Goal: Task Accomplishment & Management: Complete application form

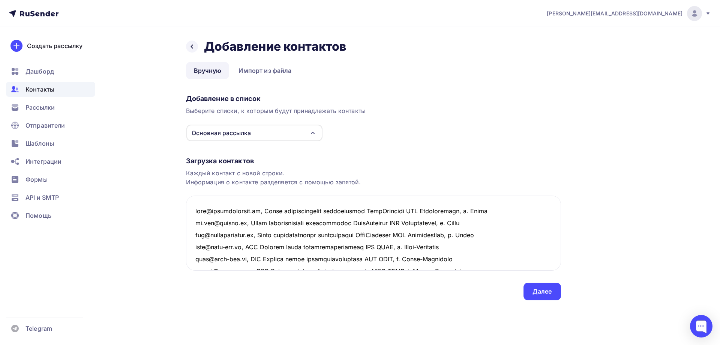
scroll to position [101, 0]
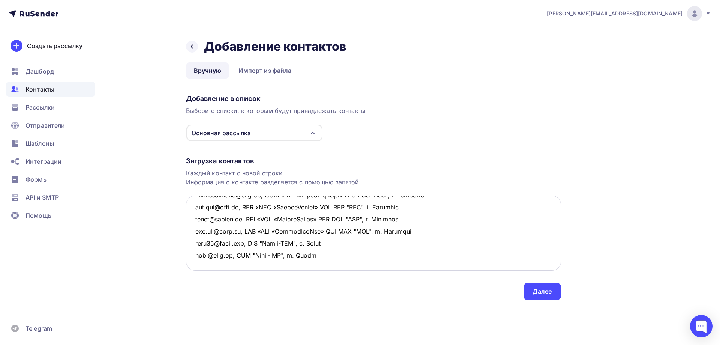
click at [204, 258] on textarea at bounding box center [373, 232] width 375 height 75
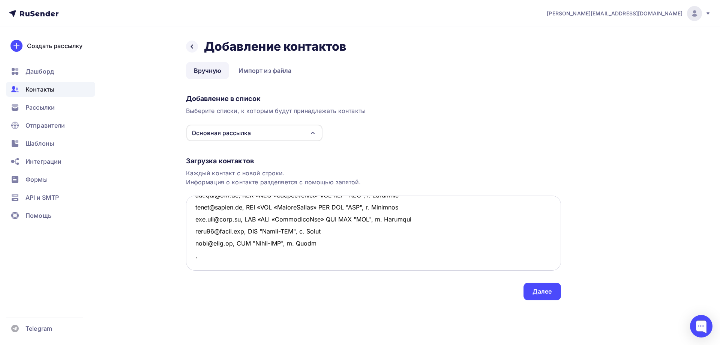
paste textarea "ОАО " Воронежский опытно-механический завод" ВОМЗ г. [GEOGRAPHIC_DATA]"
click at [350, 241] on textarea at bounding box center [373, 232] width 375 height 75
click at [370, 242] on textarea at bounding box center [373, 232] width 375 height 75
drag, startPoint x: 412, startPoint y: 243, endPoint x: 174, endPoint y: 246, distance: 237.9
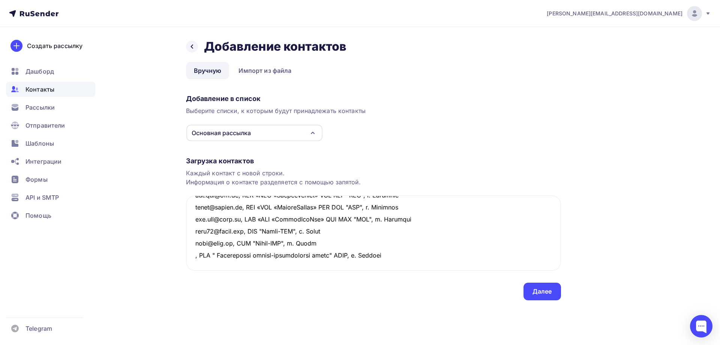
click at [174, 246] on div "Назад Добавление контактов Добавление контактов Вручную Импорт из файла Вручную…" at bounding box center [360, 178] width 615 height 303
click at [221, 256] on textarea at bounding box center [373, 232] width 375 height 75
paste textarea ", ОАО " Воронежский опытно-механический завод" ВОМЗ, г. [GEOGRAPHIC_DATA]"
click at [207, 263] on textarea at bounding box center [373, 232] width 375 height 75
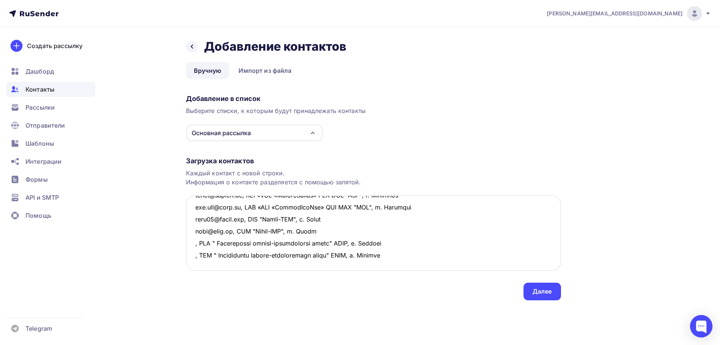
paste textarea ", ОАО " Воронежский опытно-механический завод" ВОМЗ, г. [GEOGRAPHIC_DATA]"
click at [194, 243] on textarea at bounding box center [373, 232] width 375 height 75
paste textarea "[EMAIL_ADDRESS][DOMAIN_NAME]"
click at [195, 255] on textarea at bounding box center [373, 232] width 375 height 75
paste textarea "[EMAIL_ADDRESS][DOMAIN_NAME]"
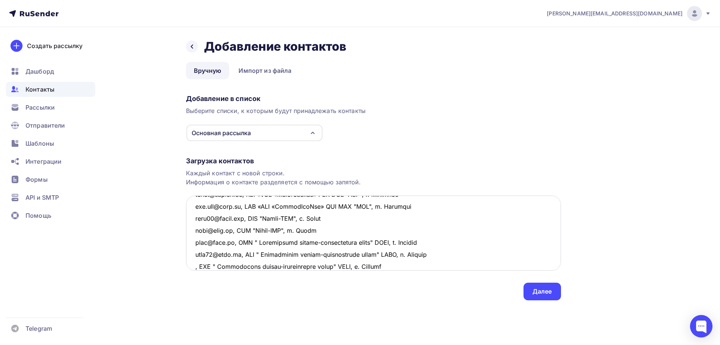
click at [193, 266] on textarea at bounding box center [373, 232] width 375 height 75
paste textarea "[EMAIL_ADDRESS][DOMAIN_NAME]"
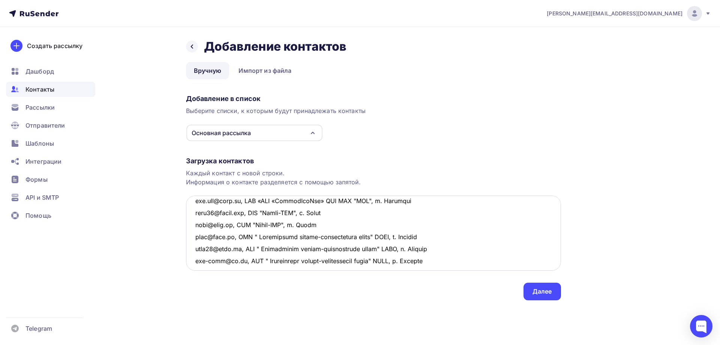
scroll to position [124, 0]
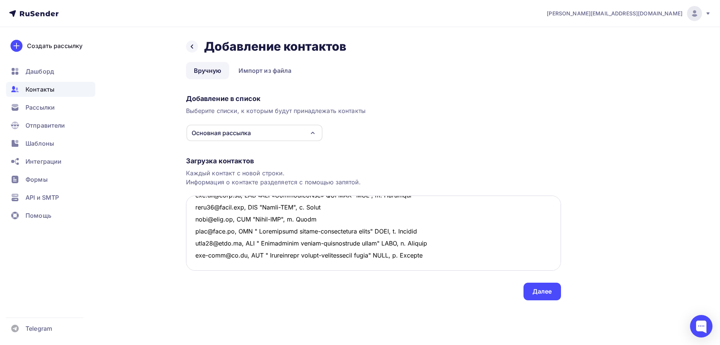
click at [458, 255] on textarea at bounding box center [373, 232] width 375 height 75
click at [199, 251] on textarea at bounding box center [373, 232] width 375 height 75
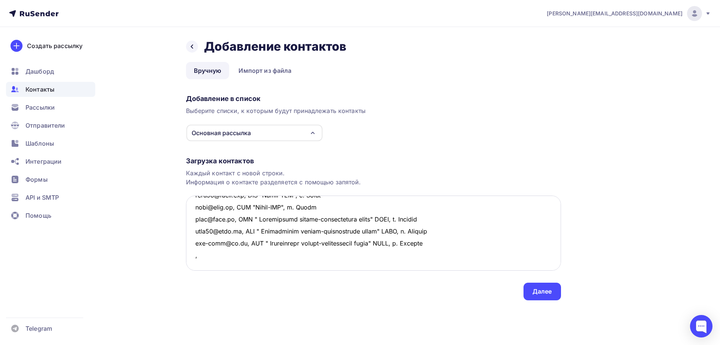
paste textarea "ПАО "Электромеханика" г. Ржев [GEOGRAPHIC_DATA]."
click at [275, 254] on textarea at bounding box center [373, 232] width 375 height 75
drag, startPoint x: 296, startPoint y: 255, endPoint x: 353, endPoint y: 253, distance: 57.1
click at [353, 253] on textarea at bounding box center [373, 232] width 375 height 75
click at [192, 257] on textarea at bounding box center [373, 232] width 375 height 75
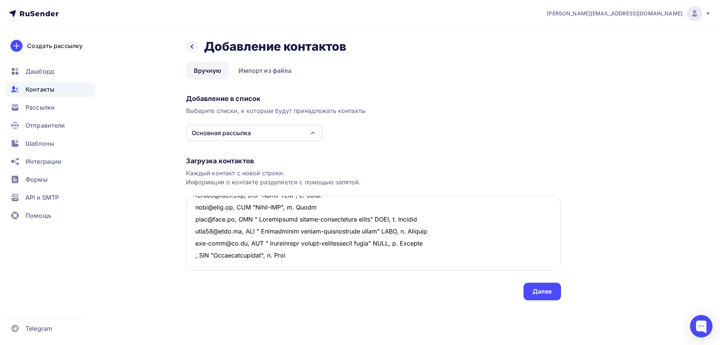
paste textarea "[EMAIL_ADDRESS][DOMAIN_NAME]"
click at [197, 263] on textarea at bounding box center [373, 232] width 375 height 75
paste textarea "АО "Завод Полупроводниковых Приборов" АО ЗПП [GEOGRAPHIC_DATA], г.Йошкар-Ол"
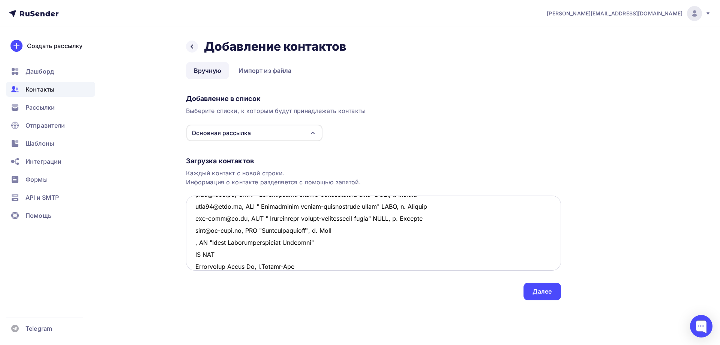
click at [329, 240] on textarea at bounding box center [373, 232] width 375 height 75
click at [353, 241] on textarea at bounding box center [373, 232] width 375 height 75
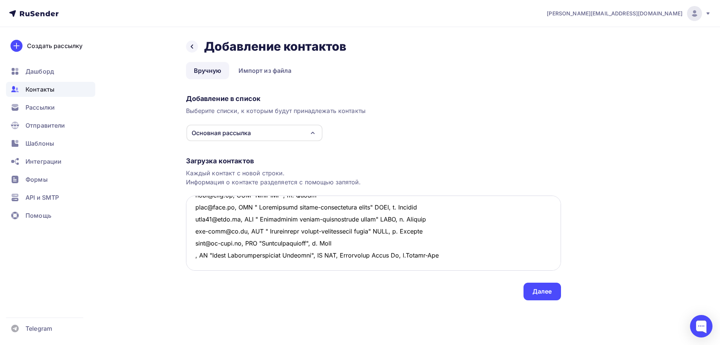
scroll to position [148, 0]
drag, startPoint x: 422, startPoint y: 255, endPoint x: 355, endPoint y: 253, distance: 68.0
click at [355, 253] on textarea at bounding box center [373, 232] width 375 height 75
click at [196, 255] on textarea at bounding box center [373, 232] width 375 height 75
click at [191, 257] on textarea at bounding box center [373, 232] width 375 height 75
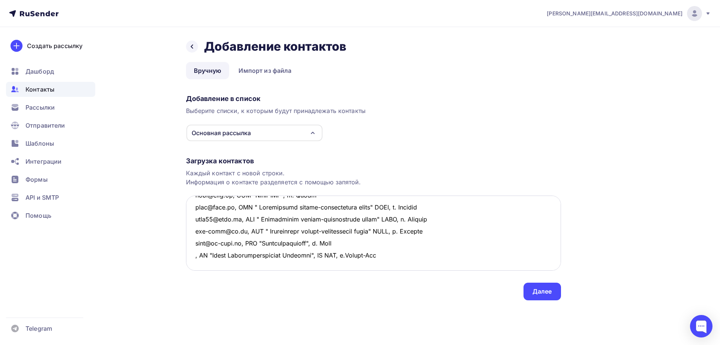
paste textarea "[EMAIL_ADDRESS][DOMAIN_NAME]"
click at [439, 257] on textarea at bounding box center [373, 232] width 375 height 75
click at [402, 254] on textarea at bounding box center [373, 232] width 375 height 75
click at [448, 257] on textarea at bounding box center [373, 232] width 375 height 75
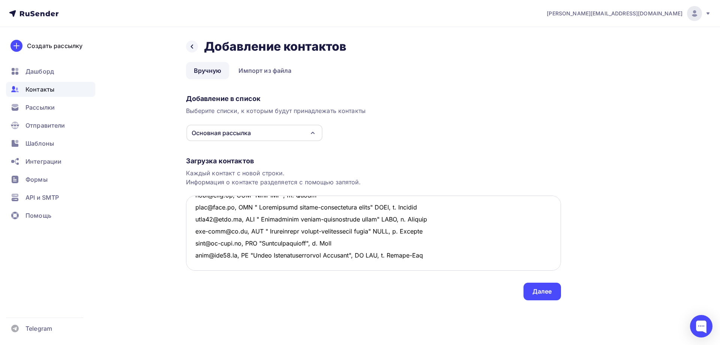
click at [206, 254] on textarea at bounding box center [373, 232] width 375 height 75
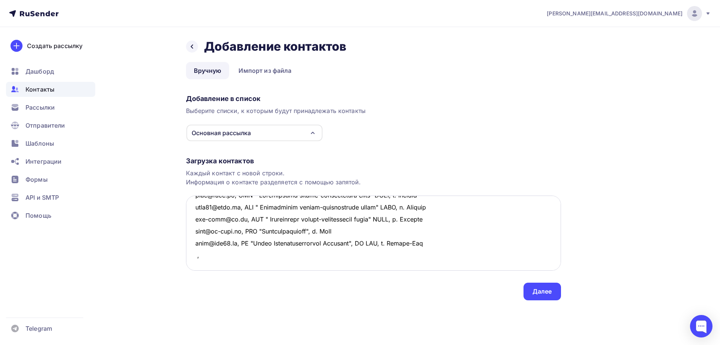
paste textarea "ООО Завод "Моршанскхиммаш" г. Моршанск [GEOGRAPHIC_DATA] обл."
click at [296, 254] on textarea at bounding box center [373, 232] width 375 height 75
drag, startPoint x: 359, startPoint y: 255, endPoint x: 400, endPoint y: 255, distance: 41.3
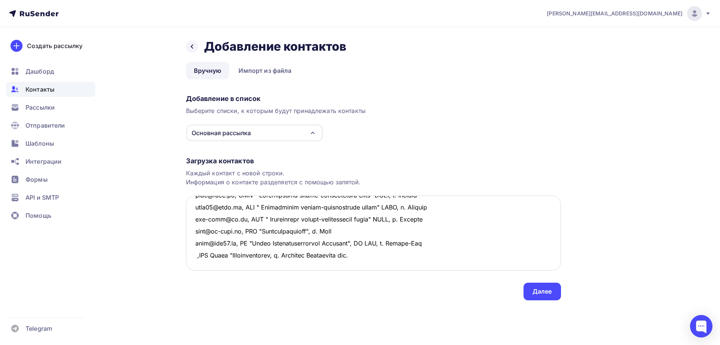
click at [400, 255] on textarea at bounding box center [373, 232] width 375 height 75
click at [194, 255] on textarea at bounding box center [373, 232] width 375 height 75
paste textarea "[EMAIL_ADDRESS][DOMAIN_NAME]"
click at [197, 263] on textarea at bounding box center [373, 232] width 375 height 75
click at [196, 266] on textarea at bounding box center [373, 232] width 375 height 75
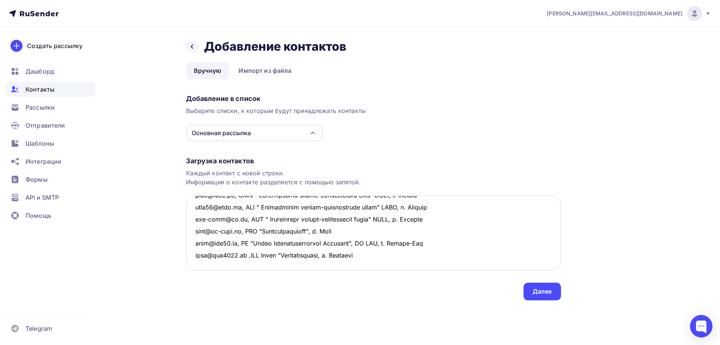
click at [398, 258] on textarea at bounding box center [373, 232] width 375 height 75
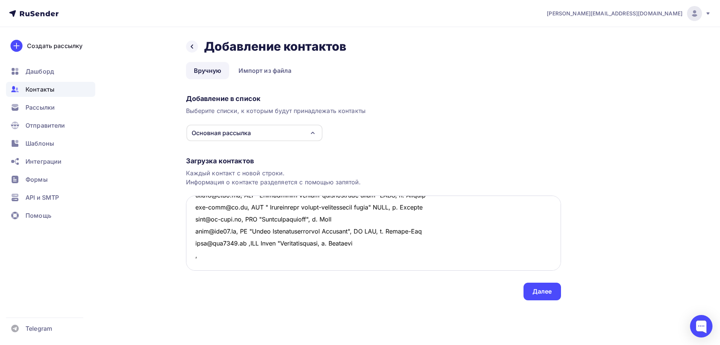
paste textarea "АО «Протон» г. Орёл"
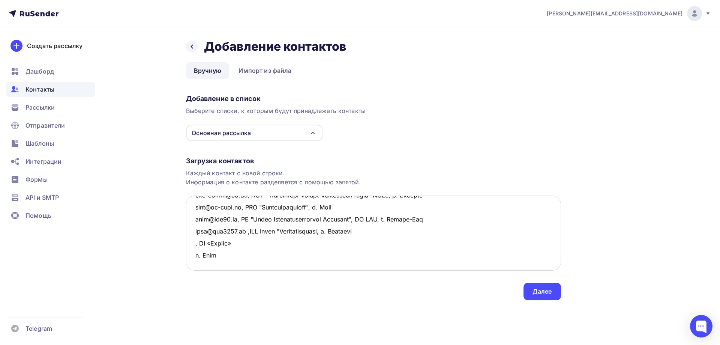
click at [243, 242] on textarea at bounding box center [373, 232] width 375 height 75
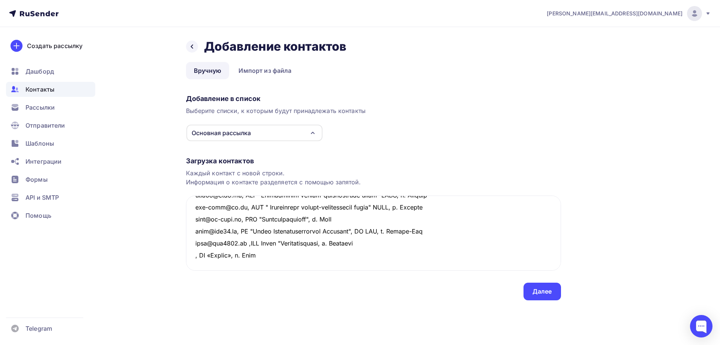
drag, startPoint x: 266, startPoint y: 245, endPoint x: 185, endPoint y: 243, distance: 80.3
click at [185, 243] on div "Назад Добавление контактов Добавление контактов Вручную Импорт из файла Вручную…" at bounding box center [360, 178] width 615 height 303
click at [221, 255] on textarea at bounding box center [373, 232] width 375 height 75
paste textarea ", АО «Протон», г. Орёл"
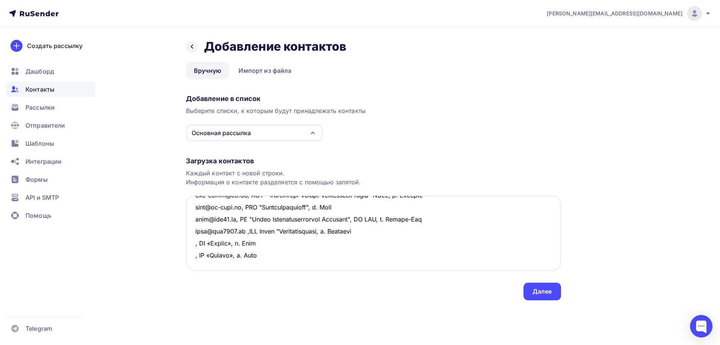
click at [206, 263] on textarea at bounding box center [373, 232] width 375 height 75
paste textarea ", АО «Протон», г. Орёл"
click at [194, 243] on textarea at bounding box center [373, 232] width 375 height 75
paste textarea "[EMAIL_ADDRESS][DOMAIN_NAME]"
click at [194, 256] on textarea at bounding box center [373, 232] width 375 height 75
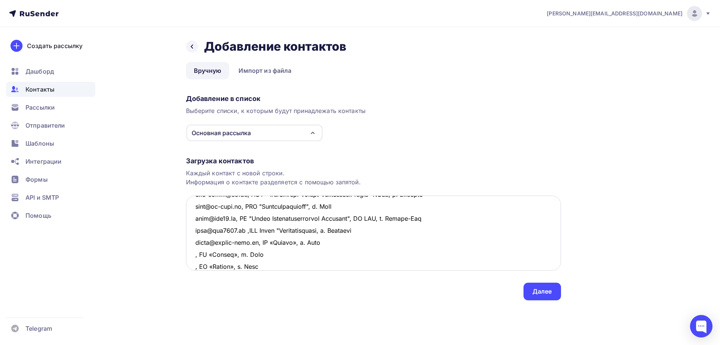
paste textarea "[EMAIL_ADDRESS][DOMAIN_NAME]"
click at [195, 265] on textarea at bounding box center [373, 232] width 375 height 75
paste textarea "[EMAIL_ADDRESS][DOMAIN_NAME]"
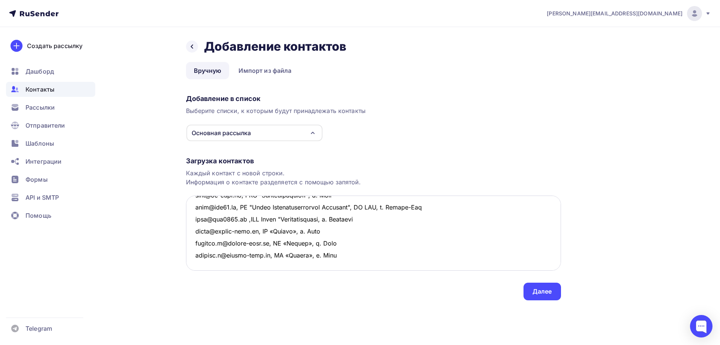
click at [350, 254] on textarea at bounding box center [373, 232] width 375 height 75
click at [238, 245] on textarea at bounding box center [373, 232] width 375 height 75
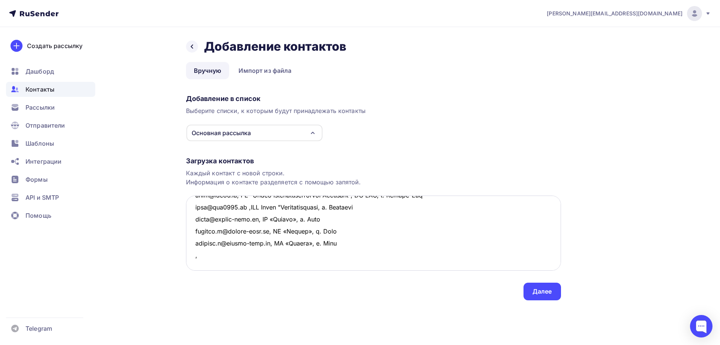
paste textarea "ООО Насосная Компания Крон Насосный завод «КРОН» г. [GEOGRAPHIC_DATA]"
click at [303, 243] on textarea at bounding box center [373, 232] width 375 height 75
click at [367, 239] on textarea at bounding box center [373, 232] width 375 height 75
drag, startPoint x: 392, startPoint y: 243, endPoint x: 186, endPoint y: 242, distance: 206.0
click at [186, 242] on textarea at bounding box center [373, 232] width 375 height 75
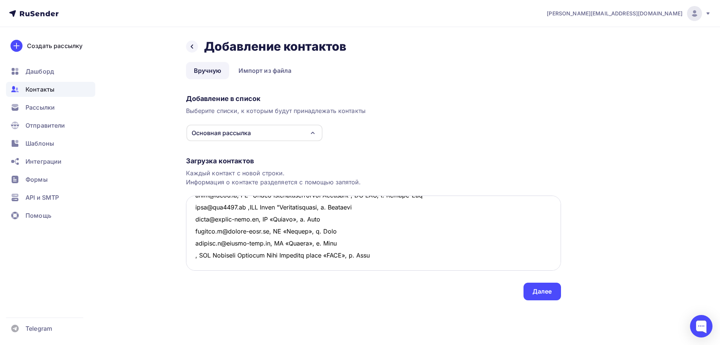
click at [200, 253] on textarea at bounding box center [373, 232] width 375 height 75
paste textarea ", ООО Насосная Компания Крон Насосный завод «КРОН», г. [GEOGRAPHIC_DATA]"
click at [197, 261] on textarea at bounding box center [373, 232] width 375 height 75
paste textarea ", ООО Насосная Компания Крон Насосный завод «КРОН», г. [GEOGRAPHIC_DATA]"
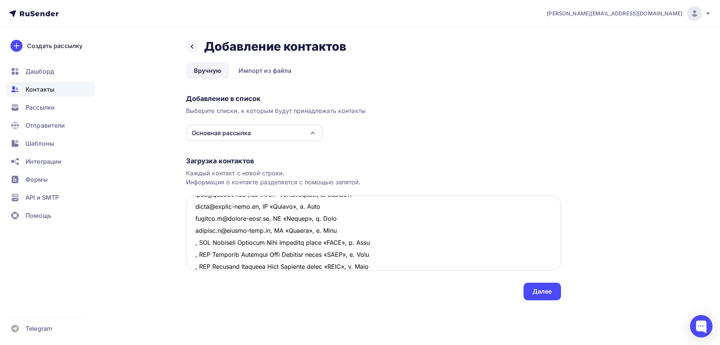
click at [193, 242] on textarea at bounding box center [373, 232] width 375 height 75
paste textarea "[EMAIL_ADDRESS][DOMAIN_NAME]"
click at [195, 255] on textarea at bounding box center [373, 232] width 375 height 75
paste textarea "[EMAIL_ADDRESS][DOMAIN_NAME]"
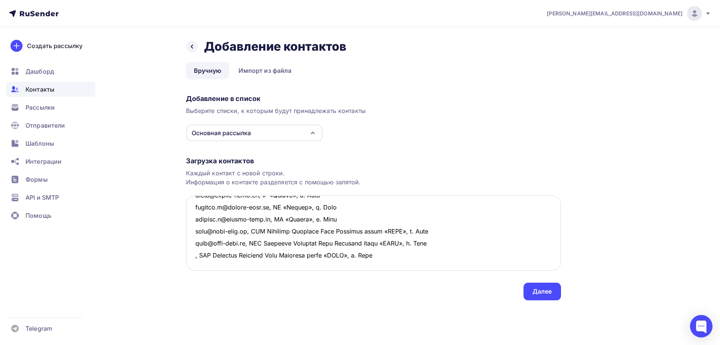
drag, startPoint x: 195, startPoint y: 254, endPoint x: 457, endPoint y: 239, distance: 262.7
click at [457, 239] on textarea at bounding box center [373, 232] width 375 height 75
click at [195, 243] on textarea at bounding box center [373, 232] width 375 height 75
paste textarea "[EMAIL_ADDRESS][DOMAIN_NAME]"
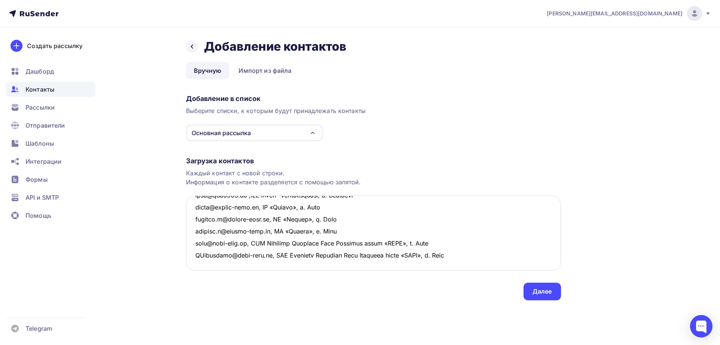
click at [474, 253] on textarea at bounding box center [373, 232] width 375 height 75
click at [195, 256] on textarea at bounding box center [373, 232] width 375 height 75
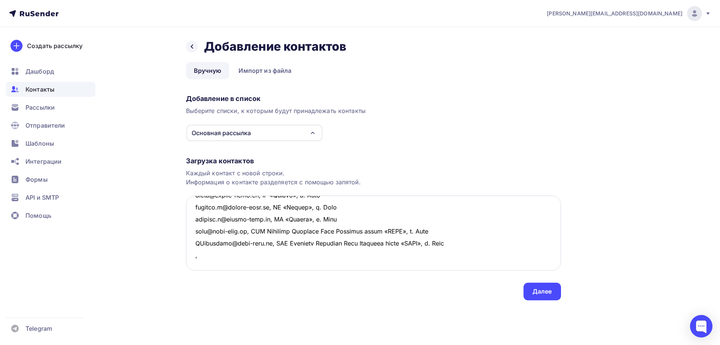
paste textarea "ООО «Сервис-Турбо» г. [PERSON_NAME]"
click at [266, 255] on textarea at bounding box center [373, 232] width 375 height 75
click at [302, 255] on textarea at bounding box center [373, 232] width 375 height 75
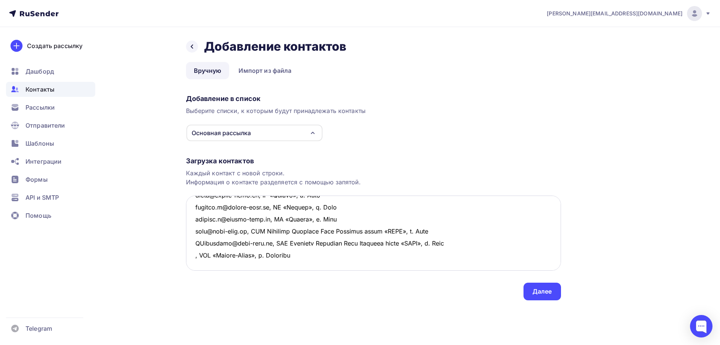
drag, startPoint x: 305, startPoint y: 256, endPoint x: 189, endPoint y: 253, distance: 115.6
click at [189, 253] on textarea at bounding box center [373, 232] width 375 height 75
click at [312, 258] on textarea at bounding box center [373, 232] width 375 height 75
paste textarea ", ООО «Сервис-Турбо», г. [PERSON_NAME]"
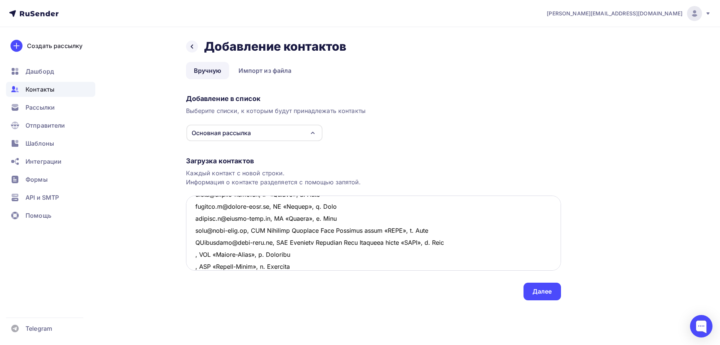
click at [193, 255] on textarea at bounding box center [373, 232] width 375 height 75
paste textarea "[EMAIL_ADDRESS][DOMAIN_NAME]"
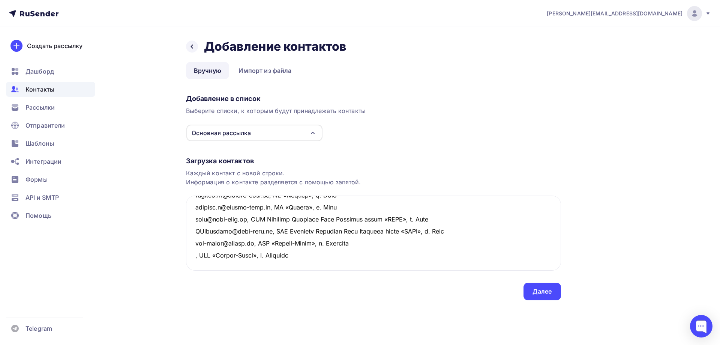
drag, startPoint x: 282, startPoint y: 267, endPoint x: 179, endPoint y: 260, distance: 103.5
click at [179, 260] on div "Назад Добавление контактов Добавление контактов Вручную Импорт из файла Вручную…" at bounding box center [360, 178] width 615 height 303
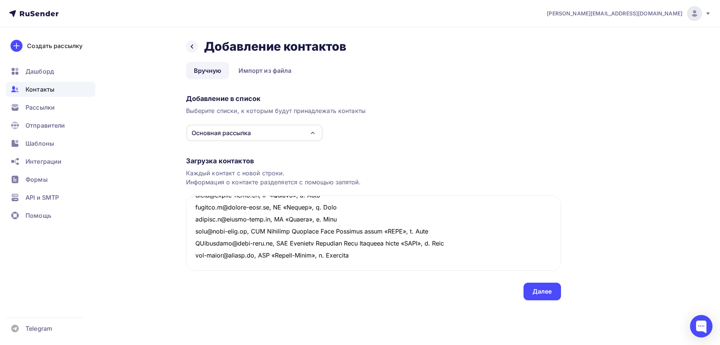
scroll to position [269, 0]
click at [198, 233] on textarea at bounding box center [373, 232] width 375 height 75
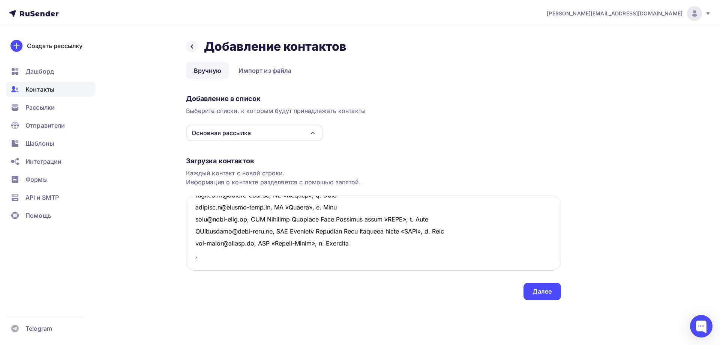
paste textarea "ООО "Завод Химико-Технологического Оборудования" г. [GEOGRAPHIC_DATA]"
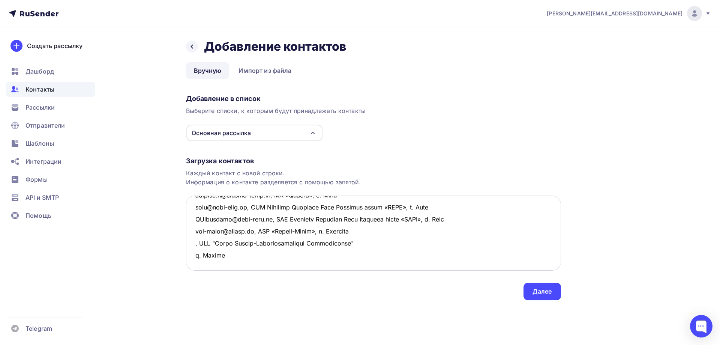
click at [365, 231] on textarea at bounding box center [373, 232] width 375 height 75
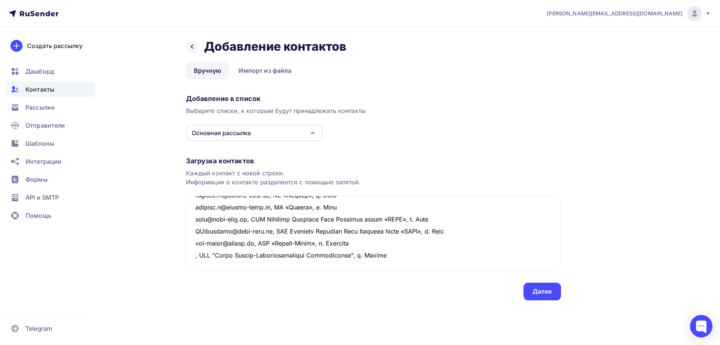
drag, startPoint x: 397, startPoint y: 231, endPoint x: 182, endPoint y: 226, distance: 215.0
click at [182, 226] on div "Назад Добавление контактов Добавление контактов Вручную Импорт из файла Вручную…" at bounding box center [360, 178] width 615 height 303
click at [227, 243] on textarea at bounding box center [373, 232] width 375 height 75
paste textarea ", ООО "Завод Химико-Технологического Оборудования", г. [GEOGRAPHIC_DATA]"
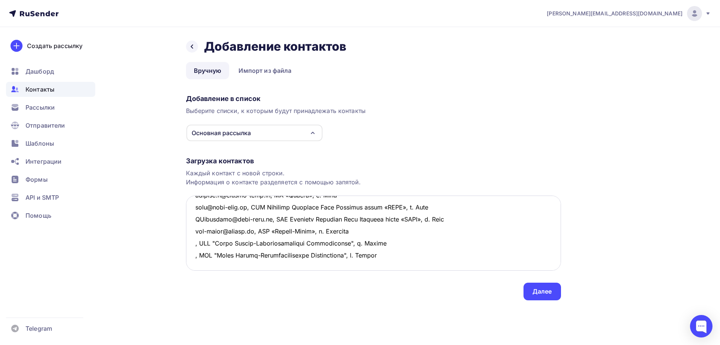
click at [211, 254] on textarea at bounding box center [373, 232] width 375 height 75
paste textarea ", ООО "Завод Химико-Технологического Оборудования", г. [GEOGRAPHIC_DATA]"
click at [204, 261] on textarea at bounding box center [373, 232] width 375 height 75
paste textarea ", ООО "Завод Химико-Технологического Оборудования", г. [GEOGRAPHIC_DATA]"
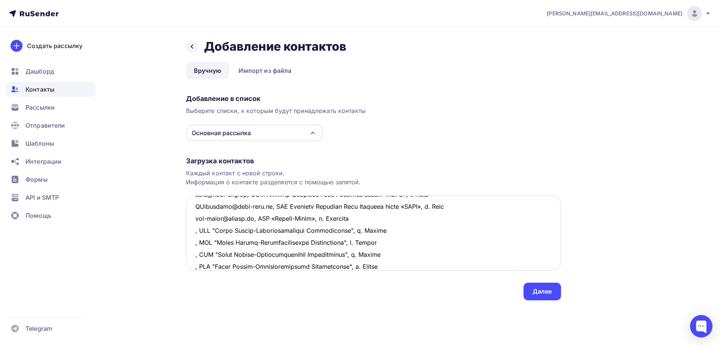
click at [193, 230] on textarea at bounding box center [373, 232] width 375 height 75
paste textarea "[EMAIL_ADDRESS][DOMAIN_NAME]"
click at [194, 244] on textarea at bounding box center [373, 232] width 375 height 75
paste textarea "[EMAIL_ADDRESS][DOMAIN_NAME]"
click at [194, 254] on textarea at bounding box center [373, 232] width 375 height 75
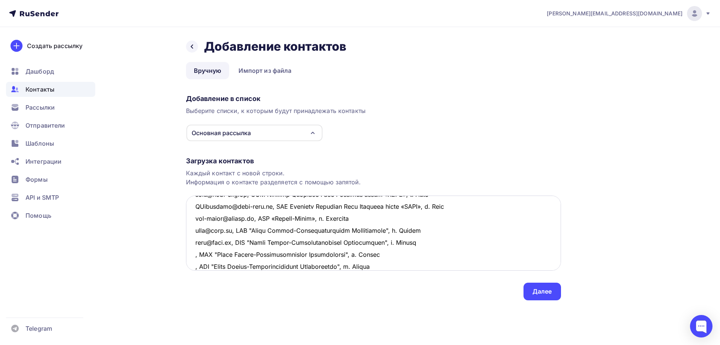
paste textarea "[EMAIL_ADDRESS][DOMAIN_NAME]"
click at [192, 265] on textarea at bounding box center [373, 232] width 375 height 75
paste textarea "[EMAIL_ADDRESS][DOMAIN_NAME]"
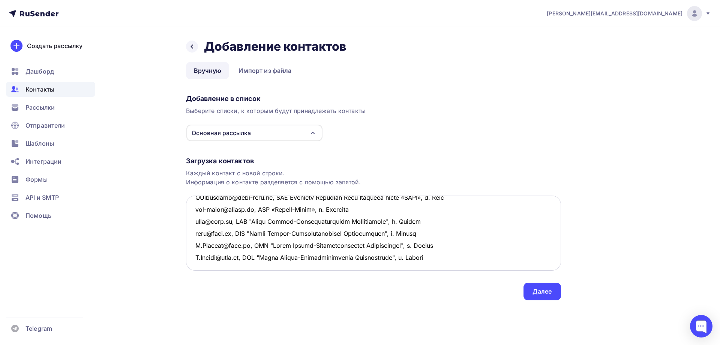
scroll to position [280, 0]
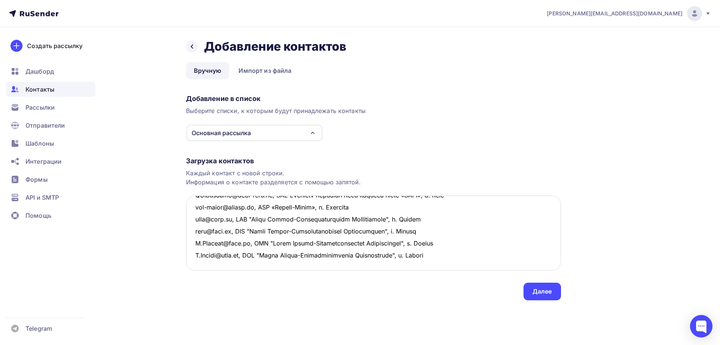
click at [452, 260] on textarea at bounding box center [373, 232] width 375 height 75
click at [195, 230] on textarea at bounding box center [373, 232] width 375 height 75
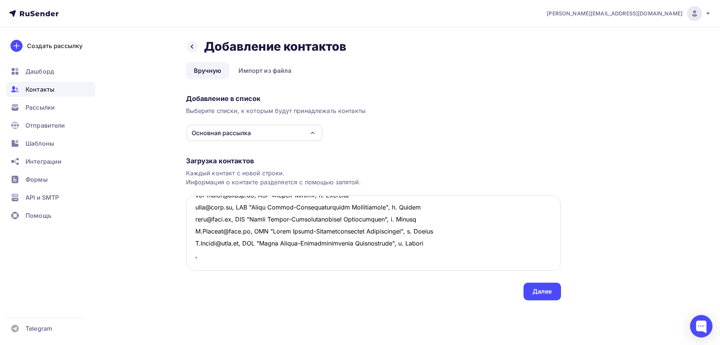
paste textarea "ООО Завод "Машиностроитель" г. [GEOGRAPHIC_DATA]"
click at [298, 229] on textarea at bounding box center [373, 232] width 375 height 75
drag, startPoint x: 339, startPoint y: 230, endPoint x: 192, endPoint y: 236, distance: 147.5
click at [192, 236] on textarea at bounding box center [373, 232] width 375 height 75
click at [201, 242] on textarea at bounding box center [373, 232] width 375 height 75
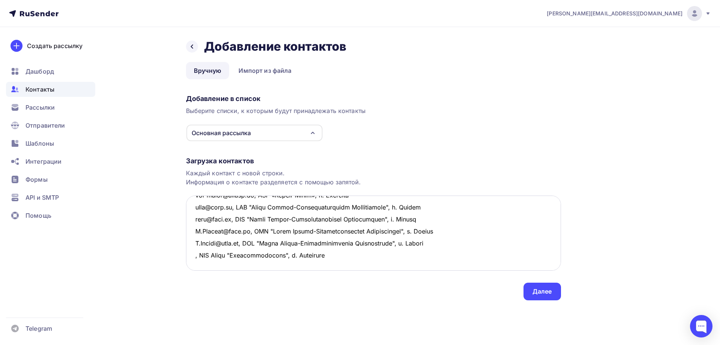
paste textarea ", ООО Завод "Машиностроитель", г. [GEOGRAPHIC_DATA]"
click at [193, 231] on textarea at bounding box center [373, 232] width 375 height 75
paste textarea "[EMAIL_ADDRESS][DOMAIN_NAME]"
click at [195, 244] on textarea at bounding box center [373, 232] width 375 height 75
paste textarea "[EMAIL_ADDRESS][DOMAIN_NAME]"
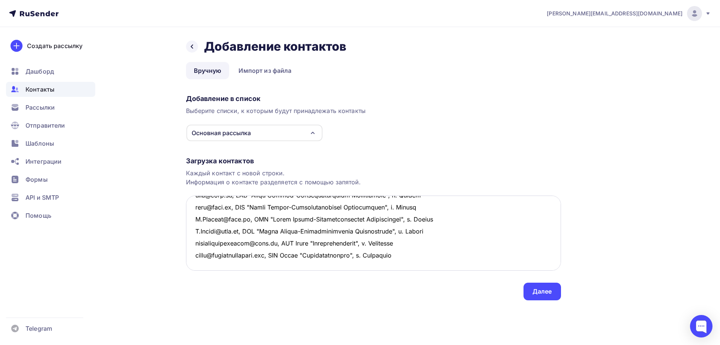
click at [438, 246] on textarea at bounding box center [373, 232] width 375 height 75
click at [202, 254] on textarea at bounding box center [373, 232] width 375 height 75
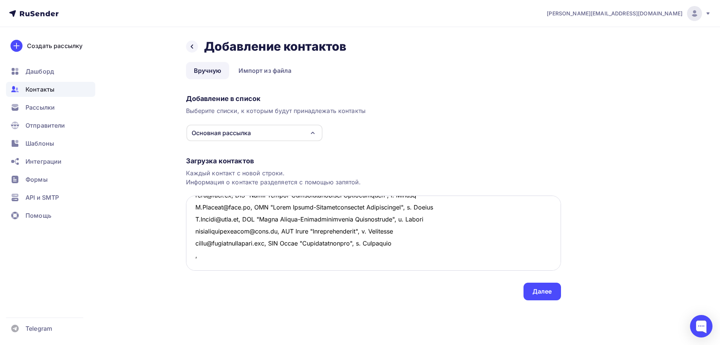
paste textarea "ООО Нелидовпрессмаш г. Нелидово Тверская обл."
click at [270, 254] on textarea at bounding box center [373, 232] width 375 height 75
drag, startPoint x: 353, startPoint y: 255, endPoint x: 175, endPoint y: 254, distance: 177.8
click at [175, 254] on div "Назад Добавление контактов Добавление контактов Вручную Импорт из файла Вручную…" at bounding box center [360, 178] width 615 height 303
click at [289, 264] on textarea at bounding box center [373, 232] width 375 height 75
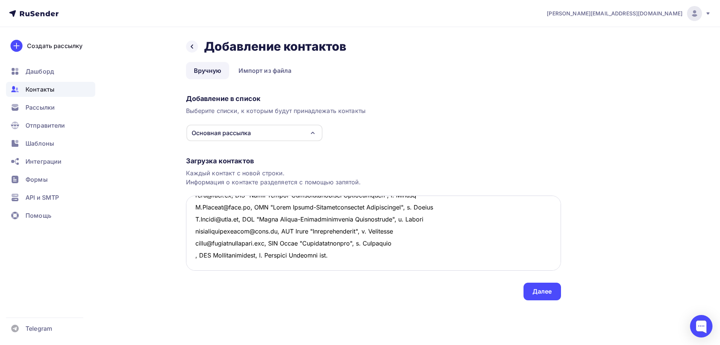
paste textarea ", ООО Нелидовпрессмаш, г. Нелидово Тверская обл."
click at [192, 254] on textarea at bounding box center [373, 232] width 375 height 75
paste textarea "[EMAIL_ADDRESS][DOMAIN_NAME]"
click at [194, 263] on textarea at bounding box center [373, 232] width 375 height 75
paste textarea "[EMAIL_ADDRESS][DOMAIN_NAME]"
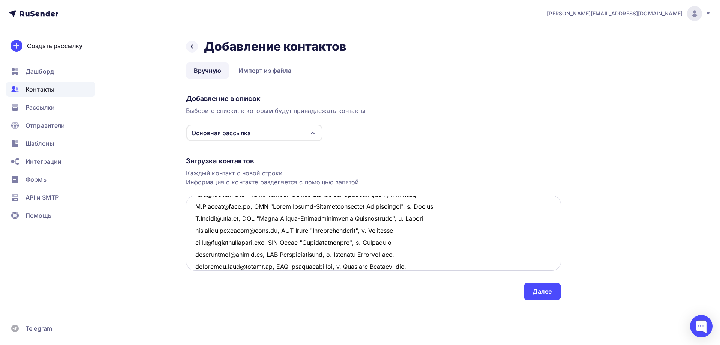
click at [436, 267] on textarea at bounding box center [373, 232] width 375 height 75
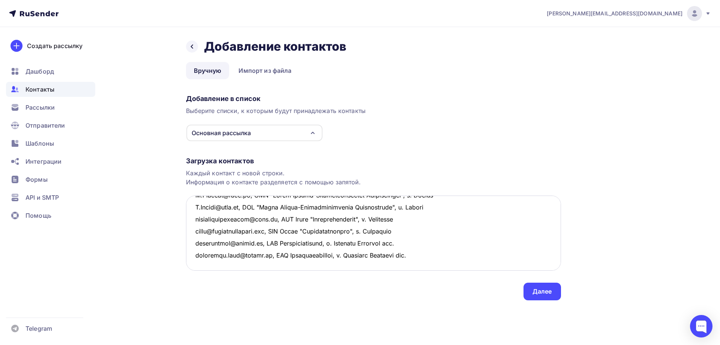
scroll to position [353, 0]
click at [199, 242] on textarea at bounding box center [373, 232] width 375 height 75
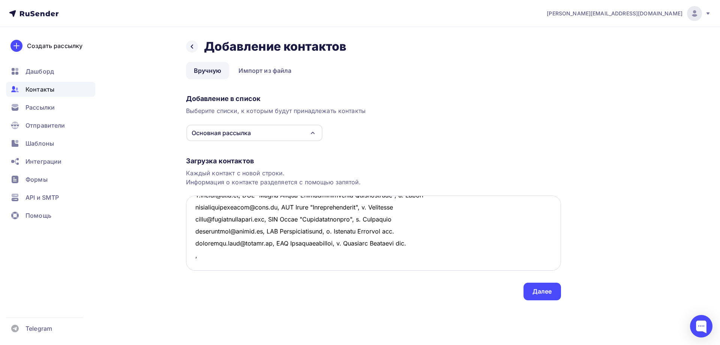
paste textarea "ООО «Коломенский механический завод» ООО КМЗ г. Коломна"
click at [327, 242] on textarea at bounding box center [373, 232] width 375 height 75
click at [356, 244] on textarea at bounding box center [373, 232] width 375 height 75
drag, startPoint x: 397, startPoint y: 245, endPoint x: 186, endPoint y: 243, distance: 210.9
click at [186, 243] on textarea at bounding box center [373, 232] width 375 height 75
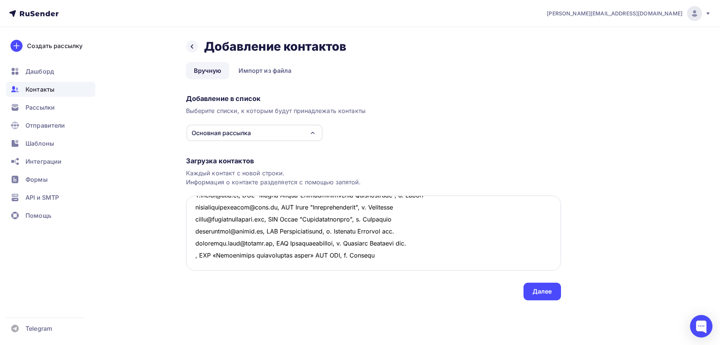
click at [200, 255] on textarea at bounding box center [373, 232] width 375 height 75
paste textarea ", ООО «Коломенский механический завод» ООО КМЗ, г. Коломна"
click at [194, 242] on textarea at bounding box center [373, 232] width 375 height 75
paste textarea "[EMAIL_ADDRESS][DOMAIN_NAME]"
click at [194, 253] on textarea at bounding box center [373, 232] width 375 height 75
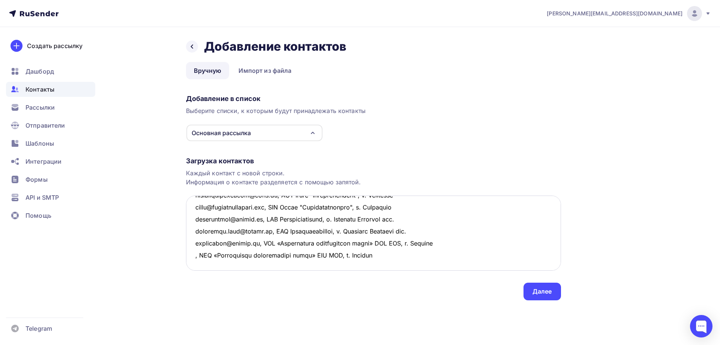
paste textarea "[EMAIL_ADDRESS][DOMAIN_NAME]"
click at [482, 256] on textarea at bounding box center [373, 232] width 375 height 75
click at [198, 249] on textarea at bounding box center [373, 232] width 375 height 75
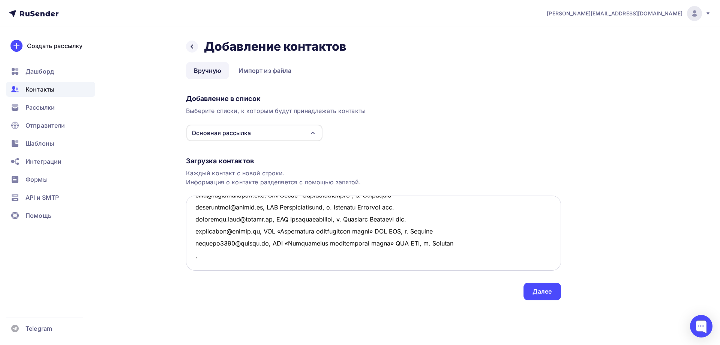
paste textarea "ООО «ПОЛИМЕРМАШ» г. [GEOGRAPHIC_DATA] [GEOGRAPHIC_DATA]."
click at [267, 254] on textarea at bounding box center [373, 232] width 375 height 75
drag, startPoint x: 307, startPoint y: 255, endPoint x: 399, endPoint y: 255, distance: 92.7
click at [399, 255] on textarea at bounding box center [373, 232] width 375 height 75
drag, startPoint x: 302, startPoint y: 254, endPoint x: 194, endPoint y: 257, distance: 108.5
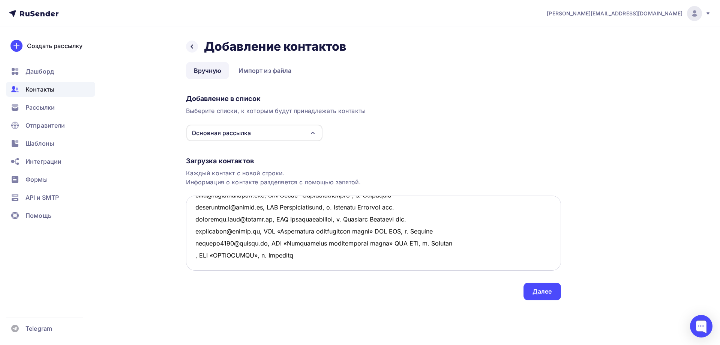
click at [194, 257] on textarea at bounding box center [373, 232] width 375 height 75
click at [199, 267] on textarea at bounding box center [373, 232] width 375 height 75
paste textarea ", ООО «ПОЛИМЕРМАШ», г. [GEOGRAPHIC_DATA]"
click at [194, 254] on textarea at bounding box center [373, 232] width 375 height 75
paste textarea "[EMAIL_ADDRESS][DOMAIN_NAME]"
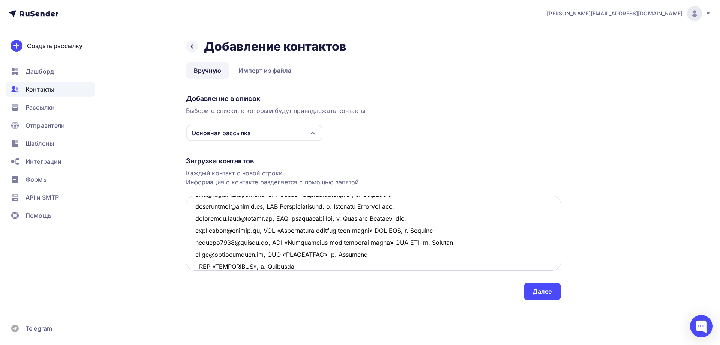
click at [194, 266] on textarea at bounding box center [373, 232] width 375 height 75
paste textarea "[EMAIL_ADDRESS][DOMAIN_NAME]"
type textarea "lore@ipsumdolorsit.am, Conse adipiscingelit seddoeiusmod TempOrincidi UTL Etdol…"
click at [543, 293] on div "Далее" at bounding box center [543, 291] width 20 height 9
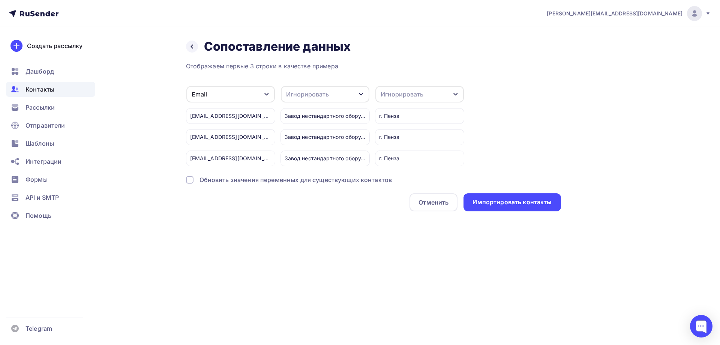
click at [431, 96] on div "Игнорировать" at bounding box center [420, 94] width 89 height 17
click at [392, 150] on div "Город" at bounding box center [406, 148] width 44 height 9
click at [351, 93] on div "Игнорировать" at bounding box center [325, 94] width 89 height 17
click at [304, 126] on div "Имя" at bounding box center [312, 127] width 44 height 9
click at [509, 199] on div "Импортировать контакты" at bounding box center [512, 202] width 79 height 9
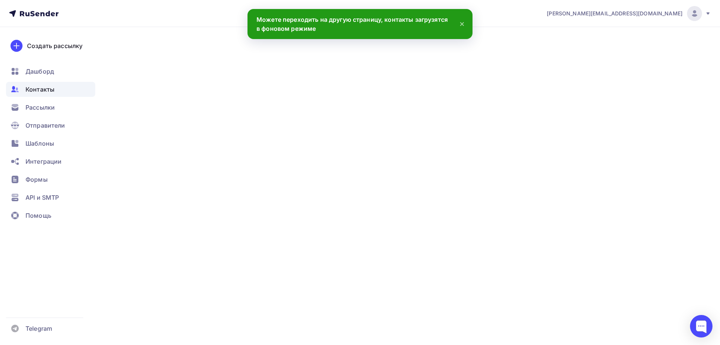
scroll to position [400, 0]
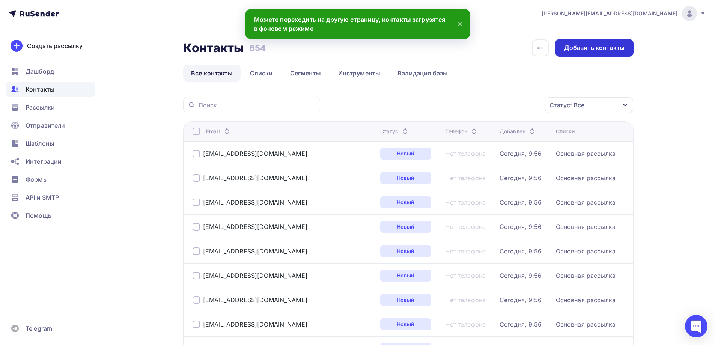
click at [598, 49] on div "Добавить контакты" at bounding box center [594, 48] width 60 height 9
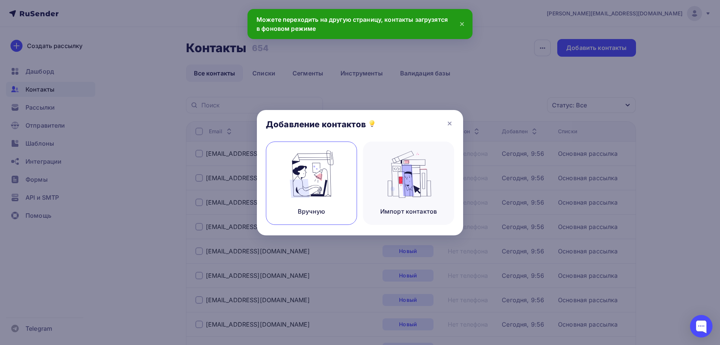
click at [295, 180] on img at bounding box center [312, 173] width 50 height 47
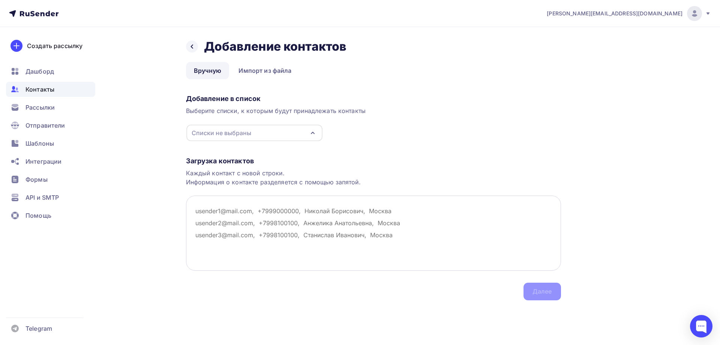
click at [192, 212] on textarea at bounding box center [373, 232] width 375 height 75
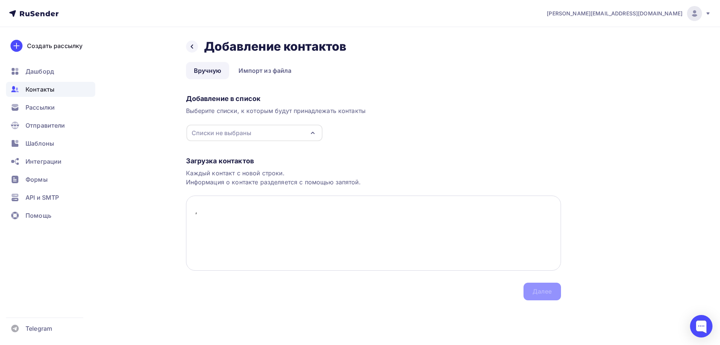
paste textarea "Брянский ремонтно-механический завод ОАО БРМЗ г. [GEOGRAPHIC_DATA] [GEOGRAPHIC_…"
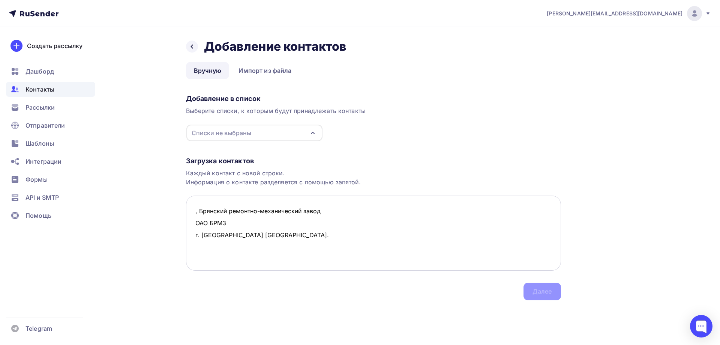
click at [322, 212] on textarea ", Брянский ремонтно-механический завод ОАО БРМЗ г. [GEOGRAPHIC_DATA] [GEOGRAPHI…" at bounding box center [373, 232] width 375 height 75
click at [356, 212] on textarea ", Брянский ремонтно-механический завод ОАО БРМЗ г. [GEOGRAPHIC_DATA] [GEOGRAPHI…" at bounding box center [373, 232] width 375 height 75
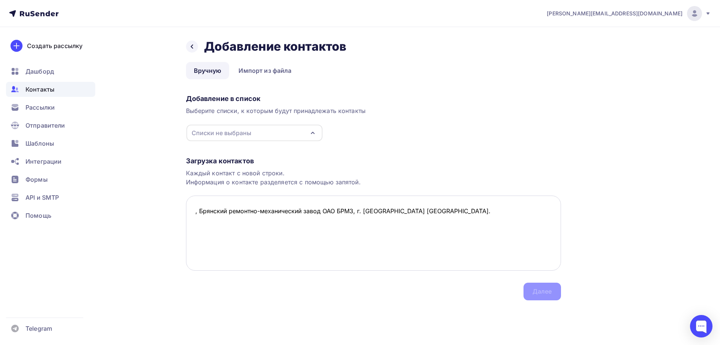
drag, startPoint x: 386, startPoint y: 211, endPoint x: 462, endPoint y: 210, distance: 76.2
click at [462, 210] on textarea ", Брянский ремонтно-механический завод ОАО БРМЗ, г. [GEOGRAPHIC_DATA] [GEOGRAPH…" at bounding box center [373, 232] width 375 height 75
drag, startPoint x: 194, startPoint y: 211, endPoint x: 198, endPoint y: 216, distance: 6.2
click at [194, 211] on textarea ", Брянский ремонтно-механический завод ОАО БРМЗ, г. [GEOGRAPHIC_DATA]" at bounding box center [373, 232] width 375 height 75
paste textarea "[EMAIL_ADDRESS][DOMAIN_NAME]"
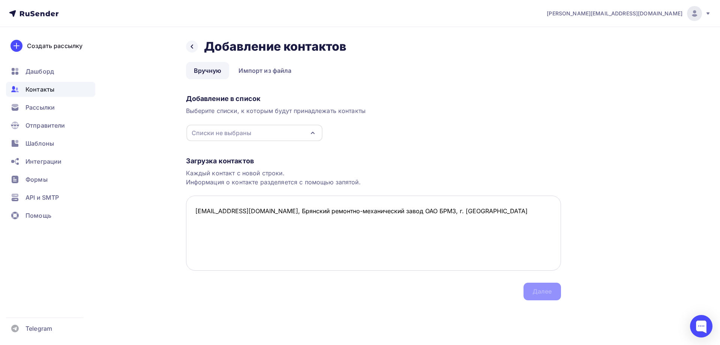
click at [201, 221] on textarea "[EMAIL_ADDRESS][DOMAIN_NAME], Брянский ремонтно-механический завод ОАО БРМЗ, г.…" at bounding box center [373, 232] width 375 height 75
click at [472, 213] on textarea "[EMAIL_ADDRESS][DOMAIN_NAME], Брянский ремонтно-механический завод ОАО БРМЗ, г.…" at bounding box center [373, 232] width 375 height 75
paste textarea "ООО «Металл-М» г. Солнечногорск [PERSON_NAME] об."
click at [251, 222] on textarea "[EMAIL_ADDRESS][DOMAIN_NAME], Брянский ремонтно-механический завод ОАО БРМЗ, г.…" at bounding box center [373, 232] width 375 height 75
drag, startPoint x: 306, startPoint y: 222, endPoint x: 396, endPoint y: 224, distance: 90.4
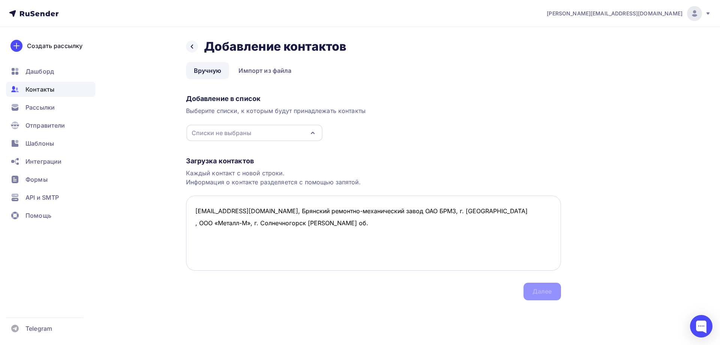
click at [396, 224] on textarea "[EMAIL_ADDRESS][DOMAIN_NAME], Брянский ремонтно-механический завод ОАО БРМЗ, г.…" at bounding box center [373, 232] width 375 height 75
drag, startPoint x: 319, startPoint y: 225, endPoint x: 188, endPoint y: 223, distance: 130.6
click at [188, 223] on textarea "[EMAIL_ADDRESS][DOMAIN_NAME], Брянский ремонтно-механический завод ОАО БРМЗ, г.…" at bounding box center [373, 232] width 375 height 75
click at [221, 235] on textarea "[EMAIL_ADDRESS][DOMAIN_NAME], Брянский ремонтно-механический завод ОАО БРМЗ, г.…" at bounding box center [373, 232] width 375 height 75
paste textarea ", ООО «Металл-М», г. [GEOGRAPHIC_DATA]"
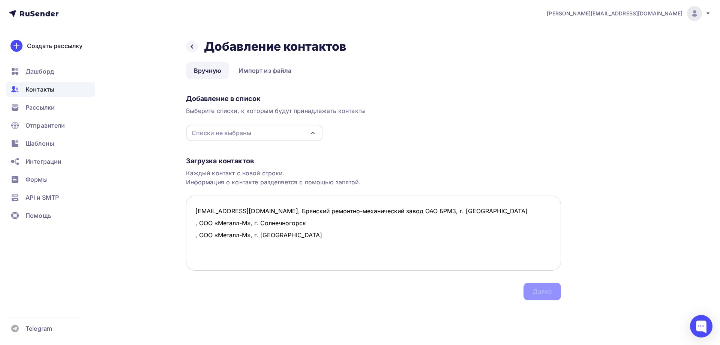
click at [197, 242] on textarea "[EMAIL_ADDRESS][DOMAIN_NAME], Брянский ремонтно-механический завод ОАО БРМЗ, г.…" at bounding box center [373, 232] width 375 height 75
paste textarea ", ООО «Металл-М», г. [GEOGRAPHIC_DATA]"
click at [192, 222] on textarea "[EMAIL_ADDRESS][DOMAIN_NAME], Брянский ремонтно-механический завод ОАО БРМЗ, г.…" at bounding box center [373, 232] width 375 height 75
paste textarea "[EMAIL_ADDRESS][DOMAIN_NAME]"
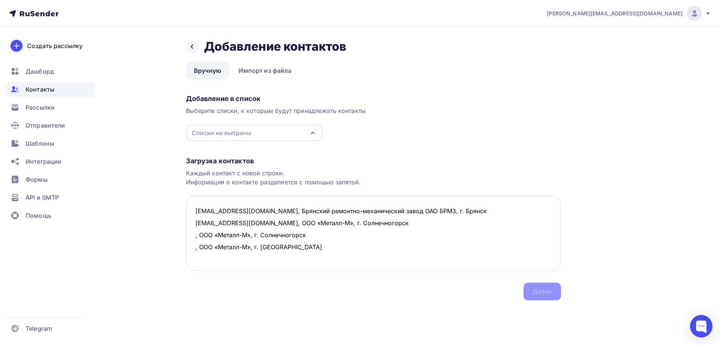
click at [196, 236] on textarea "[EMAIL_ADDRESS][DOMAIN_NAME], Брянский ремонтно-механический завод ОАО БРМЗ, г.…" at bounding box center [373, 232] width 375 height 75
paste textarea "[EMAIL_ADDRESS][DOMAIN_NAME]"
click at [196, 248] on textarea "[EMAIL_ADDRESS][DOMAIN_NAME], Брянский ремонтно-механический завод ОАО БРМЗ, г.…" at bounding box center [373, 232] width 375 height 75
paste textarea "[EMAIL_ADDRESS][DOMAIN_NAME]"
click at [201, 258] on textarea "[EMAIL_ADDRESS][DOMAIN_NAME], Брянский ремонтно-механический завод ОАО БРМЗ, г.…" at bounding box center [373, 232] width 375 height 75
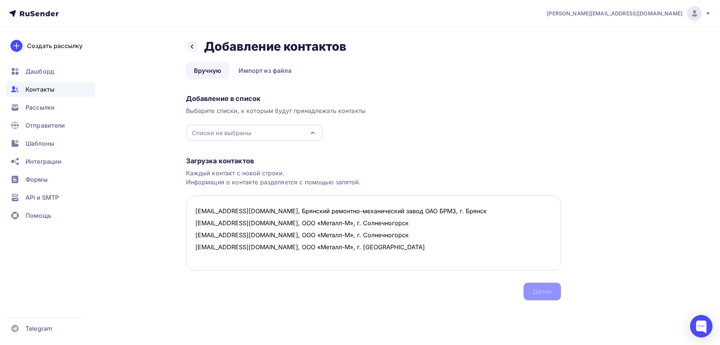
click at [371, 247] on textarea "[EMAIL_ADDRESS][DOMAIN_NAME], Брянский ремонтно-механический завод ОАО БРМЗ, г.…" at bounding box center [373, 232] width 375 height 75
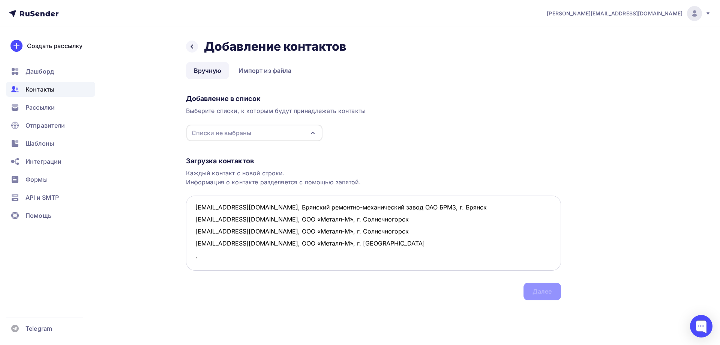
paste textarea "ПАО «Калужский двигатель» ПАО Кадви г. [GEOGRAPHIC_DATA]"
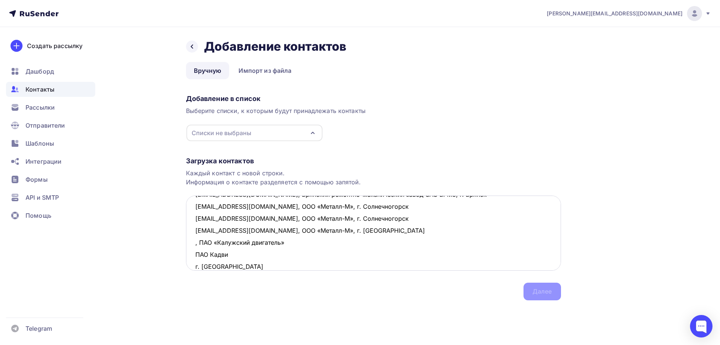
click at [291, 243] on textarea "[EMAIL_ADDRESS][DOMAIN_NAME], Брянский ремонтно-механический завод ОАО БРМЗ, г.…" at bounding box center [373, 232] width 375 height 75
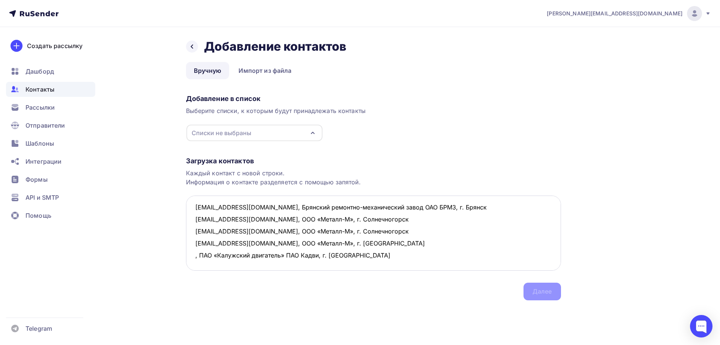
click at [193, 242] on textarea "[EMAIL_ADDRESS][DOMAIN_NAME], Брянский ремонтно-механический завод ОАО БРМЗ, г.…" at bounding box center [373, 232] width 375 height 75
paste textarea "[EMAIL_ADDRESS][DOMAIN_NAME]"
click at [397, 244] on textarea "[EMAIL_ADDRESS][DOMAIN_NAME], Брянский ремонтно-механический завод ОАО БРМЗ, г.…" at bounding box center [373, 232] width 375 height 75
click at [264, 261] on textarea "[EMAIL_ADDRESS][DOMAIN_NAME], Брянский ремонтно-механический завод ОАО БРМЗ, г.…" at bounding box center [373, 232] width 375 height 75
click at [198, 250] on textarea "[EMAIL_ADDRESS][DOMAIN_NAME], Брянский ремонтно-механический завод ОАО БРМЗ, г.…" at bounding box center [373, 232] width 375 height 75
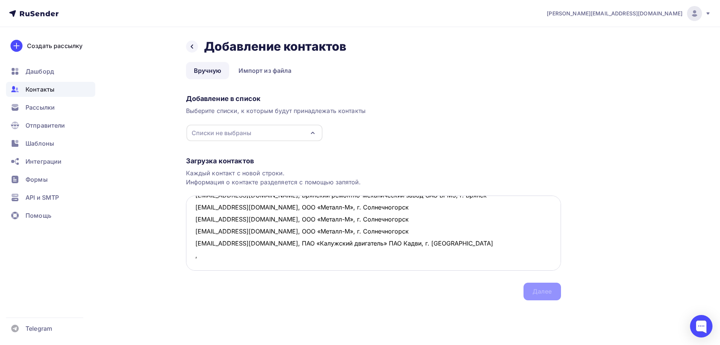
paste textarea "Завод «АВРОРА» ООО Аврора"
click at [248, 253] on textarea "[EMAIL_ADDRESS][DOMAIN_NAME], Брянский ремонтно-механический завод ОАО БРМЗ, г.…" at bounding box center [373, 232] width 375 height 75
click at [195, 257] on textarea "[EMAIL_ADDRESS][DOMAIN_NAME], Брянский ремонтно-механический завод ОАО БРМЗ, г.…" at bounding box center [373, 232] width 375 height 75
paste textarea "[EMAIL_ADDRESS][DOMAIN_NAME]"
drag, startPoint x: 335, startPoint y: 256, endPoint x: 234, endPoint y: 251, distance: 100.7
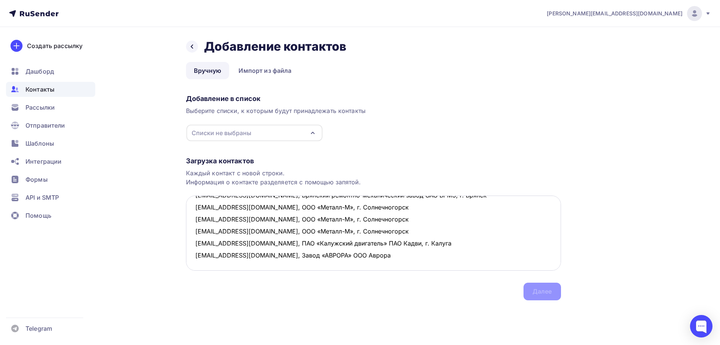
click at [234, 251] on textarea "[EMAIL_ADDRESS][DOMAIN_NAME], Брянский ремонтно-механический завод ОАО БРМЗ, г.…" at bounding box center [373, 232] width 375 height 75
click at [203, 264] on textarea "[EMAIL_ADDRESS][DOMAIN_NAME], Брянский ремонтно-механический завод ОАО БРМЗ, г.…" at bounding box center [373, 232] width 375 height 75
paste textarea ", Завод «АВРОРА» ООО Аврора"
click at [194, 266] on textarea "[EMAIL_ADDRESS][DOMAIN_NAME], Брянский ремонтно-механический завод ОАО БРМЗ, г.…" at bounding box center [373, 232] width 375 height 75
paste textarea "[EMAIL_ADDRESS][DOMAIN_NAME]"
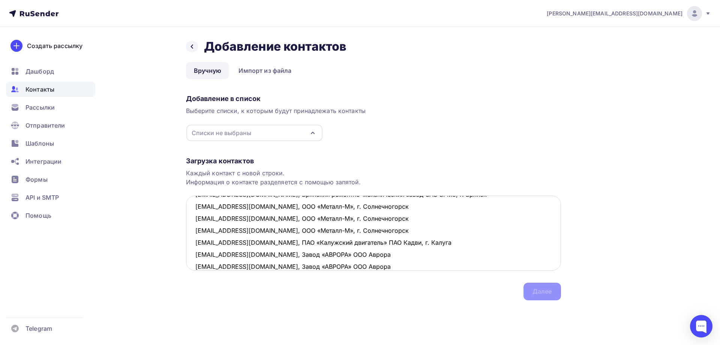
click at [343, 268] on textarea "[EMAIL_ADDRESS][DOMAIN_NAME], Брянский ремонтно-механический завод ОАО БРМЗ, г.…" at bounding box center [373, 232] width 375 height 75
click at [199, 216] on textarea "[EMAIL_ADDRESS][DOMAIN_NAME], Брянский ремонтно-механический завод ОАО БРМЗ, г.…" at bounding box center [373, 232] width 375 height 75
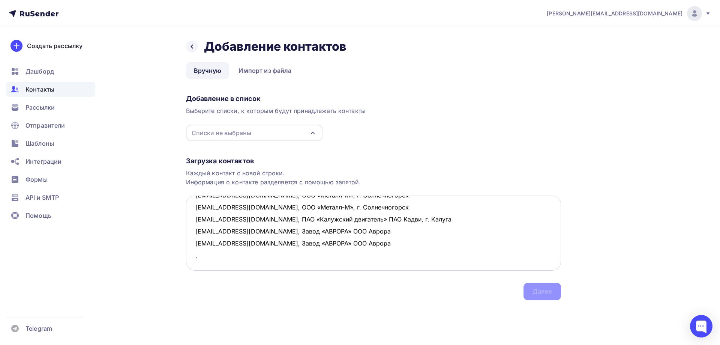
paste textarea "ООО Стальной Канат г. [GEOGRAPHIC_DATA]"
click at [265, 219] on textarea "[EMAIL_ADDRESS][DOMAIN_NAME], Брянский ремонтно-механический завод ОАО БРМЗ, г.…" at bounding box center [373, 232] width 375 height 75
click at [194, 218] on textarea "[EMAIL_ADDRESS][DOMAIN_NAME], Брянский ремонтно-механический завод ОАО БРМЗ, г.…" at bounding box center [373, 232] width 375 height 75
paste textarea "[EMAIL_ADDRESS][DOMAIN_NAME]"
click at [194, 232] on textarea "[EMAIL_ADDRESS][DOMAIN_NAME], Брянский ремонтно-механический завод ОАО БРМЗ, г.…" at bounding box center [373, 232] width 375 height 75
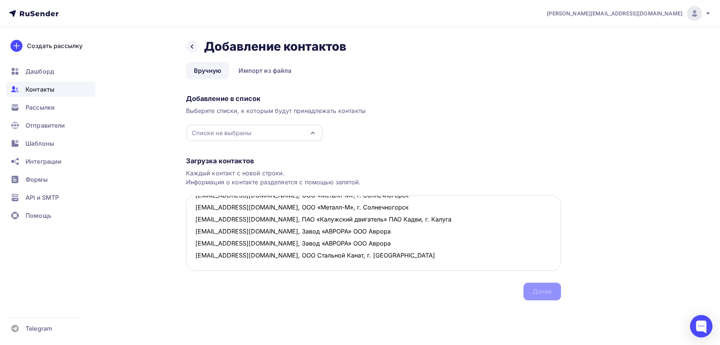
drag, startPoint x: 258, startPoint y: 219, endPoint x: 382, endPoint y: 219, distance: 123.4
click at [382, 219] on textarea "[EMAIL_ADDRESS][DOMAIN_NAME], Брянский ремонтно-механический завод ОАО БРМЗ, г.…" at bounding box center [373, 232] width 375 height 75
click at [194, 230] on textarea "[EMAIL_ADDRESS][DOMAIN_NAME], Брянский ремонтно-механический завод ОАО БРМЗ, г.…" at bounding box center [373, 232] width 375 height 75
paste textarea ", ООО Стальной Канат, г. [GEOGRAPHIC_DATA]"
click at [195, 231] on textarea "[EMAIL_ADDRESS][DOMAIN_NAME], Брянский ремонтно-механический завод ОАО БРМЗ, г.…" at bounding box center [373, 232] width 375 height 75
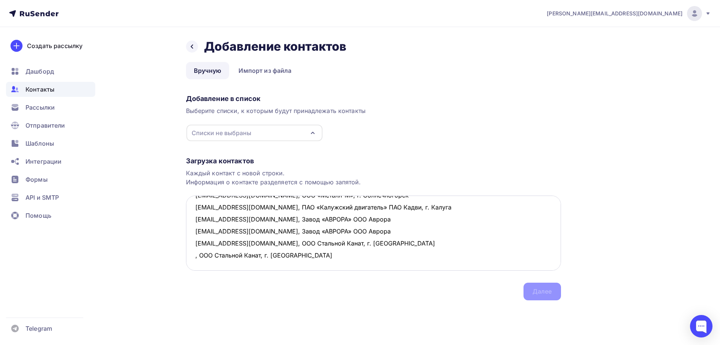
paste textarea "[EMAIL_ADDRESS][DOMAIN_NAME]"
click at [361, 235] on textarea "[EMAIL_ADDRESS][DOMAIN_NAME], Брянский ремонтно-механический завод ОАО БРМЗ, г.…" at bounding box center [373, 232] width 375 height 75
drag, startPoint x: 249, startPoint y: 230, endPoint x: 368, endPoint y: 231, distance: 118.9
click at [368, 231] on textarea "[EMAIL_ADDRESS][DOMAIN_NAME], Брянский ремонтно-механический завод ОАО БРМЗ, г.…" at bounding box center [373, 232] width 375 height 75
click at [197, 237] on textarea "[EMAIL_ADDRESS][DOMAIN_NAME], Брянский ремонтно-механический завод ОАО БРМЗ, г.…" at bounding box center [373, 232] width 375 height 75
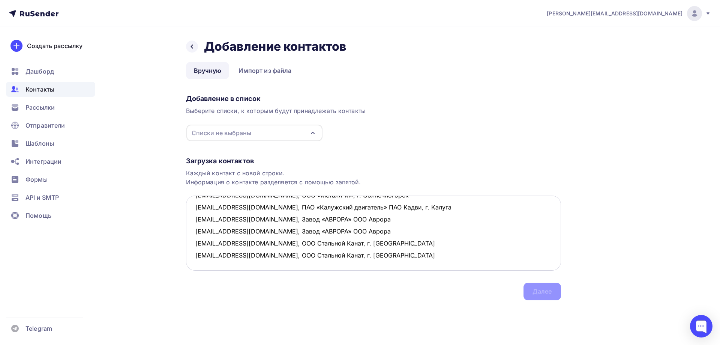
paste textarea ", ООО Стальной Канат, г. [GEOGRAPHIC_DATA]"
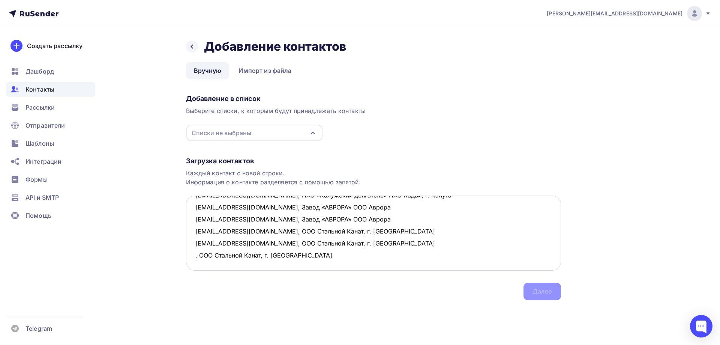
click at [198, 255] on textarea "[EMAIL_ADDRESS][DOMAIN_NAME], Брянский ремонтно-механический завод ОАО БРМЗ, г.…" at bounding box center [373, 232] width 375 height 75
paste textarea ", ООО Стальной Канат, г. [GEOGRAPHIC_DATA]"
drag, startPoint x: 270, startPoint y: 242, endPoint x: 331, endPoint y: 242, distance: 60.0
click at [331, 242] on textarea "[EMAIL_ADDRESS][DOMAIN_NAME], Брянский ремонтно-механический завод ОАО БРМЗ, г.…" at bounding box center [373, 232] width 375 height 75
drag, startPoint x: 271, startPoint y: 254, endPoint x: 329, endPoint y: 252, distance: 58.2
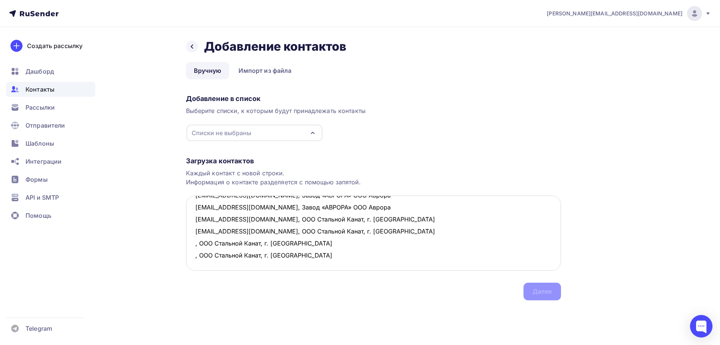
click at [329, 252] on textarea "[EMAIL_ADDRESS][DOMAIN_NAME], Брянский ремонтно-механический завод ОАО БРМЗ, г.…" at bounding box center [373, 232] width 375 height 75
click at [194, 243] on textarea "[EMAIL_ADDRESS][DOMAIN_NAME], Брянский ремонтно-механический завод ОАО БРМЗ, г.…" at bounding box center [373, 232] width 375 height 75
paste textarea "[EMAIL_ADDRESS][DOMAIN_NAME]"
click at [194, 252] on textarea "[EMAIL_ADDRESS][DOMAIN_NAME], Брянский ремонтно-механический завод ОАО БРМЗ, г.…" at bounding box center [373, 232] width 375 height 75
paste textarea "[EMAIL_ADDRESS][DOMAIN_NAME]"
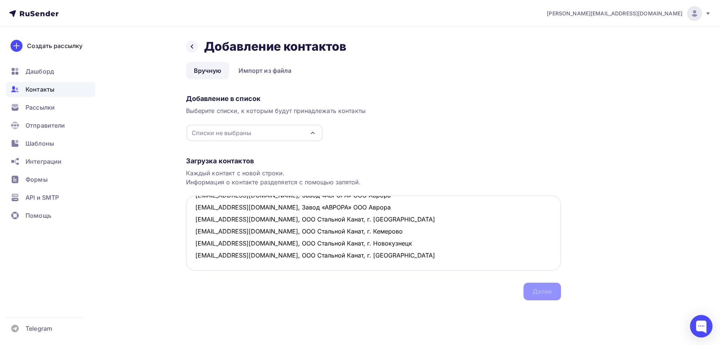
click at [360, 255] on textarea "[EMAIL_ADDRESS][DOMAIN_NAME], Брянский ремонтно-механический завод ОАО БРМЗ, г.…" at bounding box center [373, 232] width 375 height 75
paste textarea "ООО «Энерпром-ИрГидроМаш» г. [GEOGRAPHIC_DATA]"
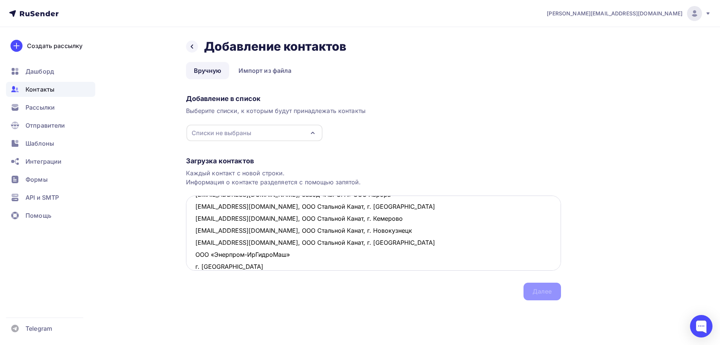
click at [195, 256] on textarea "[EMAIL_ADDRESS][DOMAIN_NAME], Брянский ремонтно-механический завод ОАО БРМЗ, г.…" at bounding box center [373, 232] width 375 height 75
click at [294, 253] on textarea "[EMAIL_ADDRESS][DOMAIN_NAME], Брянский ремонтно-механический завод ОАО БРМЗ, г.…" at bounding box center [373, 232] width 375 height 75
drag, startPoint x: 330, startPoint y: 256, endPoint x: 183, endPoint y: 255, distance: 146.7
click at [183, 255] on div "Назад Добавление контактов Добавление контактов Вручную Импорт из файла Вручную…" at bounding box center [360, 178] width 615 height 303
click at [236, 263] on textarea "[EMAIL_ADDRESS][DOMAIN_NAME], Брянский ремонтно-механический завод ОАО БРМЗ, г.…" at bounding box center [373, 232] width 375 height 75
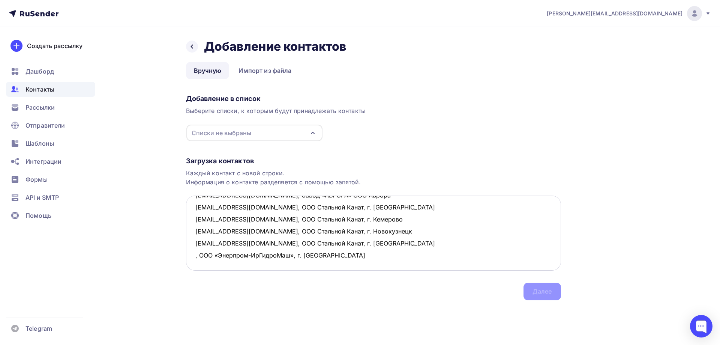
paste textarea ", ООО «Энерпром-ИрГидроМаш», г. [GEOGRAPHIC_DATA]"
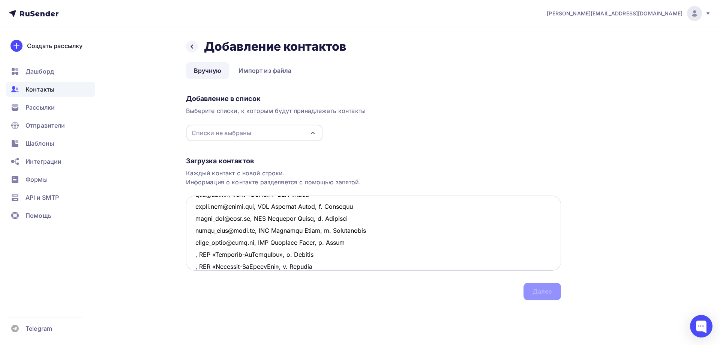
click at [192, 255] on textarea at bounding box center [373, 232] width 375 height 75
paste textarea "[EMAIL_ADDRESS][DOMAIN_NAME]"
click at [194, 265] on textarea at bounding box center [373, 232] width 375 height 75
paste textarea "[EMAIL_ADDRESS][DOMAIN_NAME]"
click at [391, 266] on textarea at bounding box center [373, 232] width 375 height 75
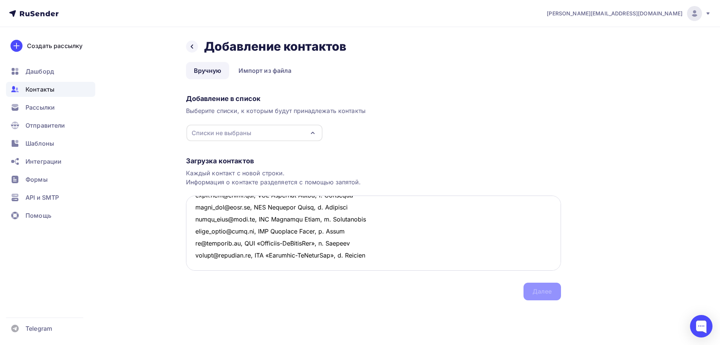
scroll to position [125, 0]
click at [208, 239] on textarea at bounding box center [373, 232] width 375 height 75
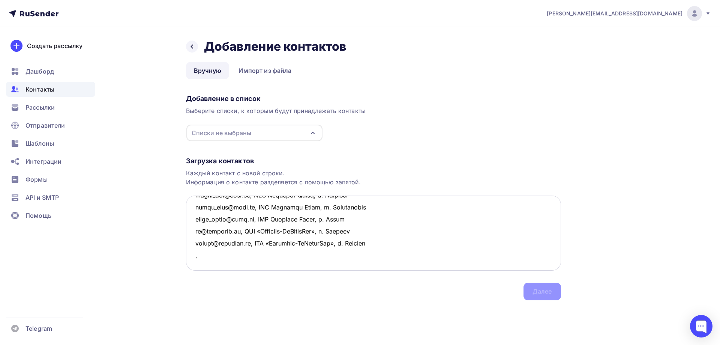
paste textarea "Завод "Стальных Плетеных Сеток" ООО ТД "Зспс-[GEOGRAPHIC_DATA]" г. [GEOGRAPHIC_…"
click at [304, 243] on textarea at bounding box center [373, 232] width 375 height 75
click at [374, 242] on textarea at bounding box center [373, 232] width 375 height 75
click at [195, 245] on textarea at bounding box center [373, 232] width 375 height 75
paste textarea "[EMAIL_ADDRESS][DOMAIN_NAME]"
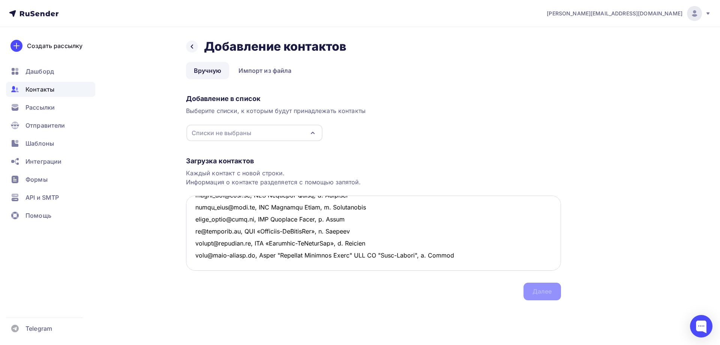
click at [473, 246] on textarea at bounding box center [373, 232] width 375 height 75
paste textarea "[EMAIL_ADDRESS][DOMAIN_NAME]"
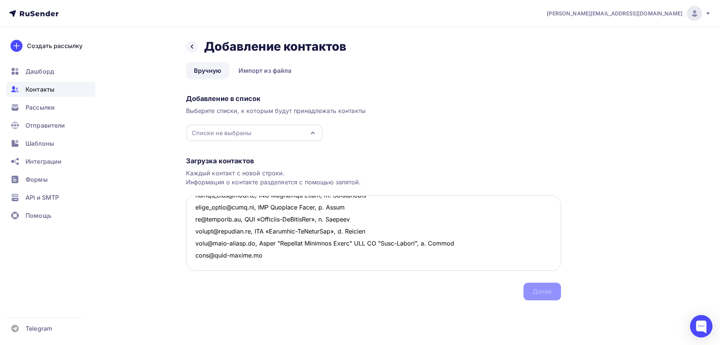
drag, startPoint x: 265, startPoint y: 258, endPoint x: 192, endPoint y: 255, distance: 72.9
click at [192, 255] on textarea at bounding box center [373, 232] width 375 height 75
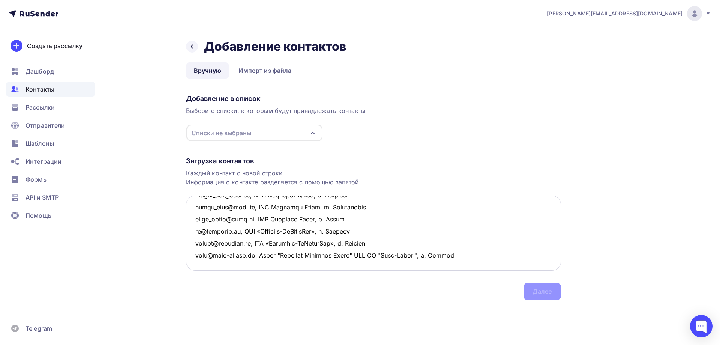
drag, startPoint x: 257, startPoint y: 243, endPoint x: 476, endPoint y: 241, distance: 218.7
click at [476, 241] on textarea at bounding box center [373, 232] width 375 height 75
click at [203, 253] on textarea at bounding box center [373, 232] width 375 height 75
paste textarea ", Завод "Стальных Плетеных Сеток" ООО ТД "Зспс-[GEOGRAPHIC_DATA]", г. [GEOGRAPH…"
click at [194, 255] on textarea at bounding box center [373, 232] width 375 height 75
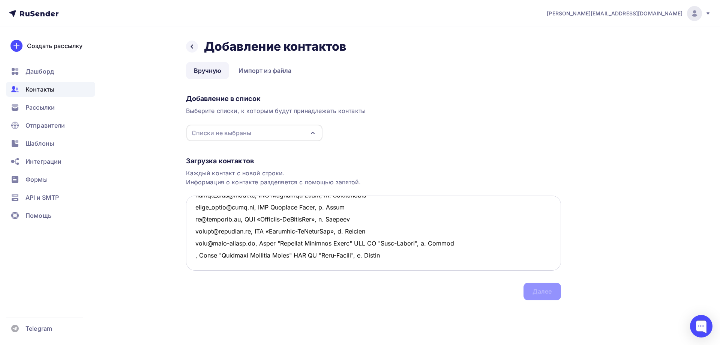
paste textarea "[EMAIL_ADDRESS][DOMAIN_NAME]"
click at [475, 255] on textarea at bounding box center [373, 232] width 375 height 75
click at [194, 233] on textarea at bounding box center [373, 232] width 375 height 75
paste textarea "ООО КСК Олимп г. [GEOGRAPHIC_DATA]"
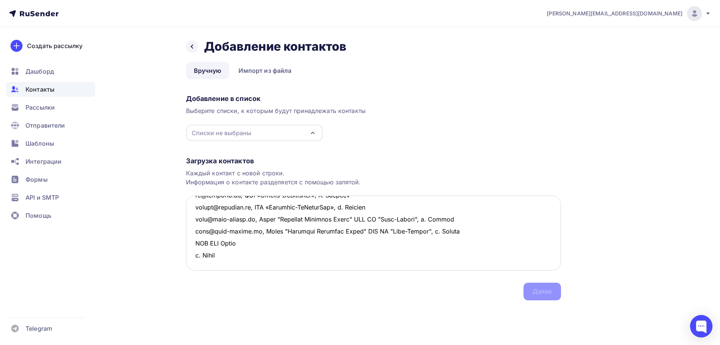
click at [191, 229] on textarea at bounding box center [373, 232] width 375 height 75
click at [255, 230] on textarea at bounding box center [373, 232] width 375 height 75
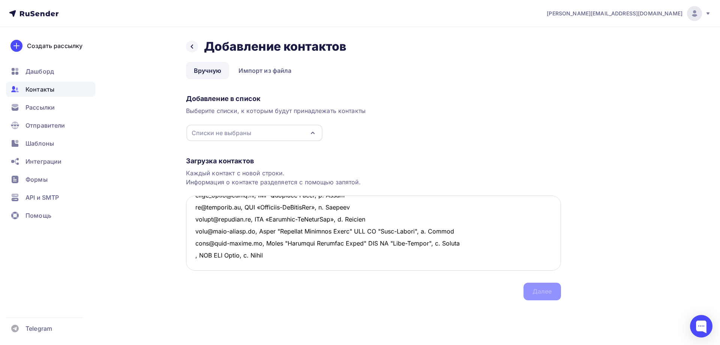
drag, startPoint x: 277, startPoint y: 234, endPoint x: 189, endPoint y: 233, distance: 87.4
click at [189, 233] on textarea at bounding box center [373, 232] width 375 height 75
click at [223, 243] on textarea at bounding box center [373, 232] width 375 height 75
paste textarea ", ООО КСК Олимп, г. [GEOGRAPHIC_DATA]"
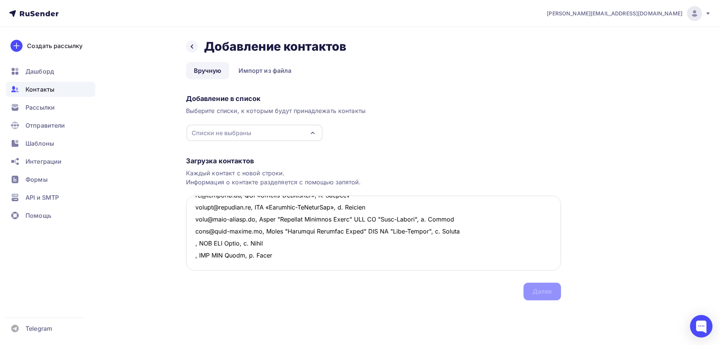
click at [194, 231] on textarea at bounding box center [373, 232] width 375 height 75
paste textarea "[EMAIL_ADDRESS][DOMAIN_NAME]"
click at [193, 245] on textarea at bounding box center [373, 232] width 375 height 75
paste textarea "[EMAIL_ADDRESS][DOMAIN_NAME]"
click at [204, 251] on textarea at bounding box center [373, 232] width 375 height 75
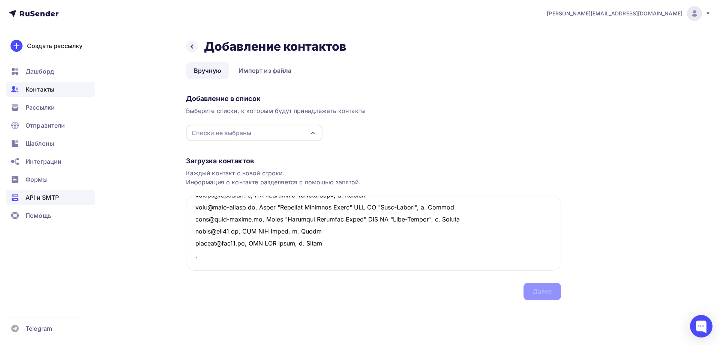
paste textarea "ООО Компания ПРОФИ г. [GEOGRAPHIC_DATA]"
click at [269, 255] on textarea at bounding box center [373, 232] width 375 height 75
click at [192, 255] on textarea at bounding box center [373, 232] width 375 height 75
paste textarea "[EMAIL_ADDRESS][DOMAIN_NAME]"
click at [205, 263] on textarea at bounding box center [373, 232] width 375 height 75
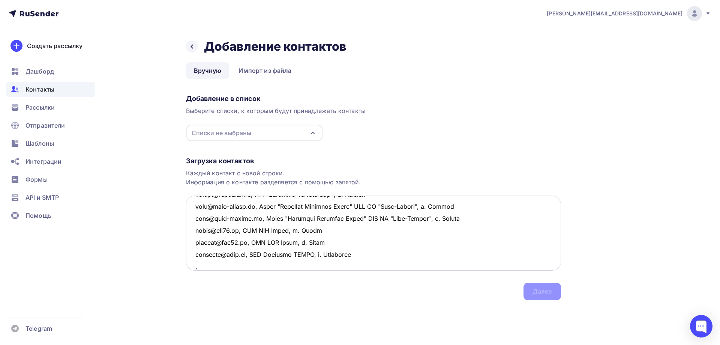
paste textarea "ООО Гравер-Р г. [GEOGRAPHIC_DATA]"
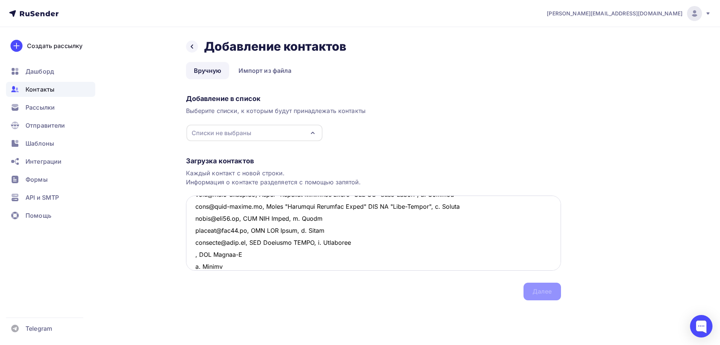
click at [241, 253] on textarea at bounding box center [373, 232] width 375 height 75
click at [194, 253] on textarea at bounding box center [373, 232] width 375 height 75
paste textarea "[EMAIL_ADDRESS][DOMAIN_NAME]"
click at [334, 256] on textarea at bounding box center [373, 232] width 375 height 75
click at [194, 260] on textarea at bounding box center [373, 232] width 375 height 75
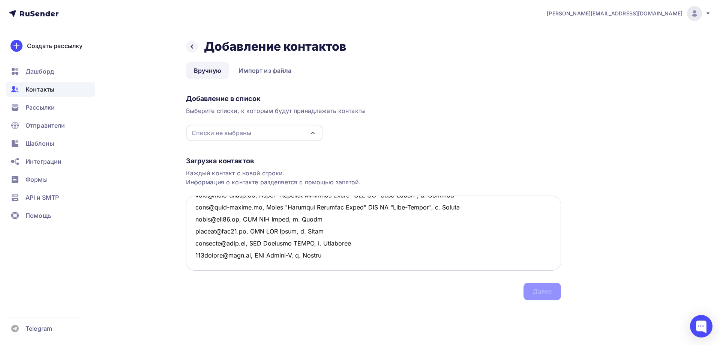
click at [340, 257] on textarea at bounding box center [373, 232] width 375 height 75
click at [197, 225] on textarea at bounding box center [373, 232] width 375 height 75
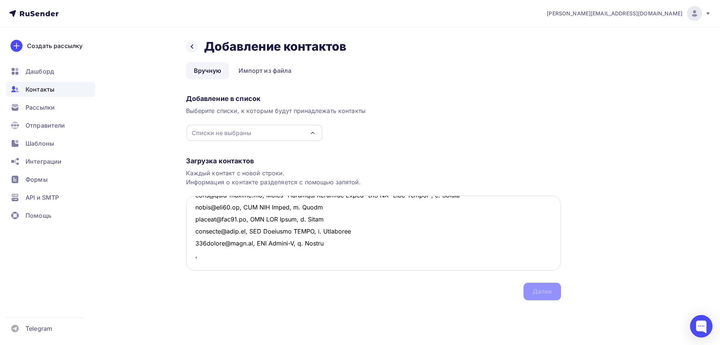
paste textarea "ООО ПК Акваэлемент г. [GEOGRAPHIC_DATA]"
click at [264, 231] on textarea at bounding box center [373, 232] width 375 height 75
click at [196, 232] on textarea at bounding box center [373, 232] width 375 height 75
paste textarea "[EMAIL_ADDRESS][DOMAIN_NAME]"
click at [210, 248] on textarea at bounding box center [373, 232] width 375 height 75
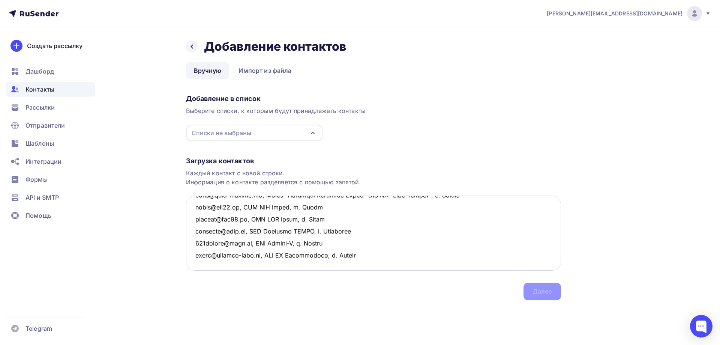
click at [198, 240] on textarea at bounding box center [373, 232] width 375 height 75
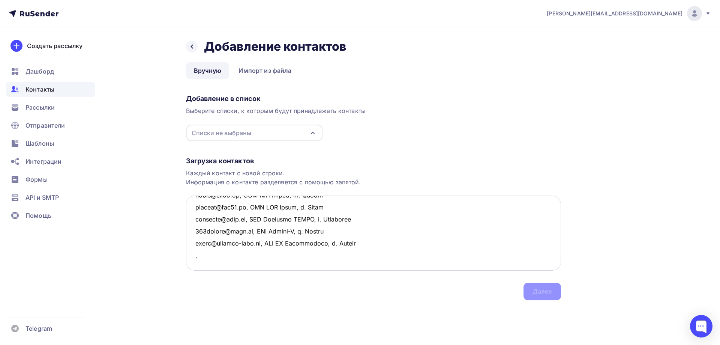
paste textarea "АО Боровичский Завод "Полимермаш" г. [GEOGRAPHIC_DATA]"
click at [317, 241] on textarea at bounding box center [373, 232] width 375 height 75
drag, startPoint x: 357, startPoint y: 243, endPoint x: 182, endPoint y: 244, distance: 175.2
click at [182, 244] on div "Назад Добавление контактов Добавление контактов Вручную Импорт из файла Вручную…" at bounding box center [360, 178] width 615 height 303
click at [202, 257] on textarea at bounding box center [373, 232] width 375 height 75
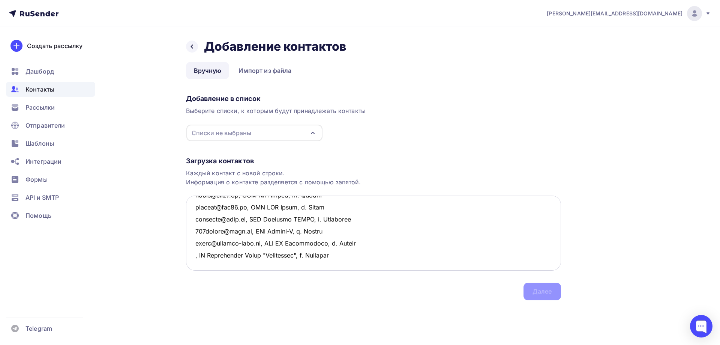
paste textarea ", АО Боровичский Завод "Полимермаш", г. [GEOGRAPHIC_DATA]"
click at [196, 262] on textarea at bounding box center [373, 232] width 375 height 75
paste textarea ", АО Боровичский Завод "Полимермаш", г. [GEOGRAPHIC_DATA]"
click at [192, 242] on textarea at bounding box center [373, 232] width 375 height 75
paste textarea "[EMAIL_ADDRESS][DOMAIN_NAME]"
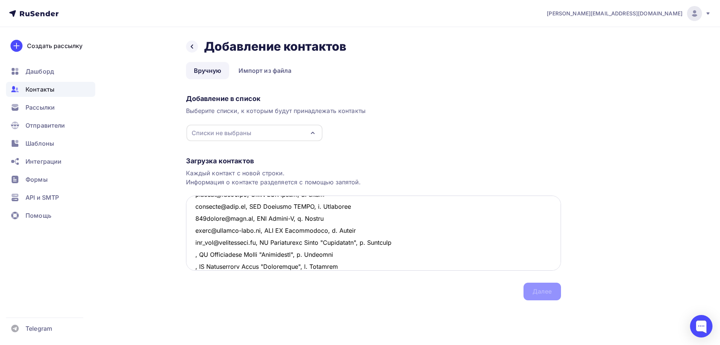
click at [194, 255] on textarea at bounding box center [373, 232] width 375 height 75
paste textarea "[EMAIL_ADDRESS][DOMAIN_NAME]"
click at [194, 265] on textarea at bounding box center [373, 232] width 375 height 75
paste textarea "[EMAIL_ADDRESS][DOMAIN_NAME]"
click at [436, 258] on textarea at bounding box center [373, 232] width 375 height 75
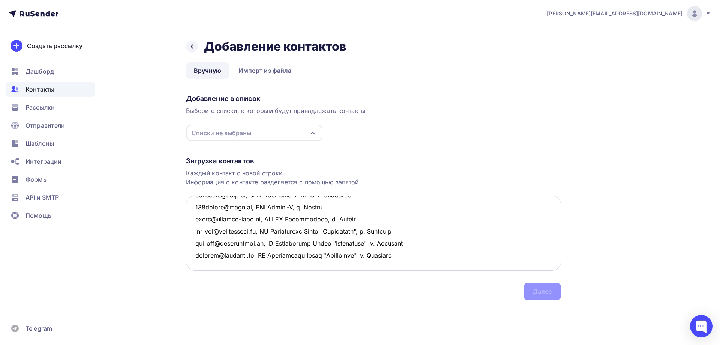
scroll to position [254, 0]
click at [200, 234] on textarea at bounding box center [373, 232] width 375 height 75
drag, startPoint x: 196, startPoint y: 230, endPoint x: 200, endPoint y: 235, distance: 5.9
click at [196, 230] on textarea at bounding box center [373, 232] width 375 height 75
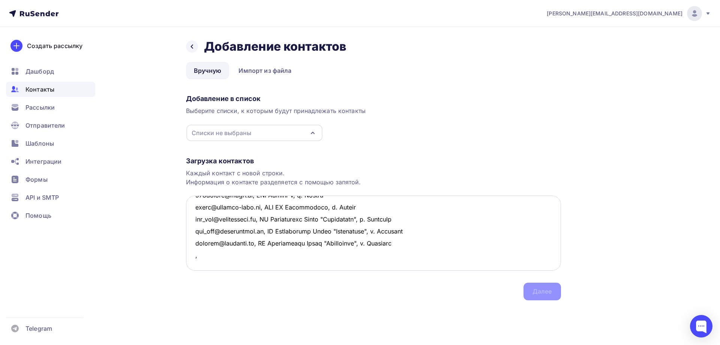
paste textarea "Орловский завод строительной техники ООО «ОЗСТ» г. Орёл"
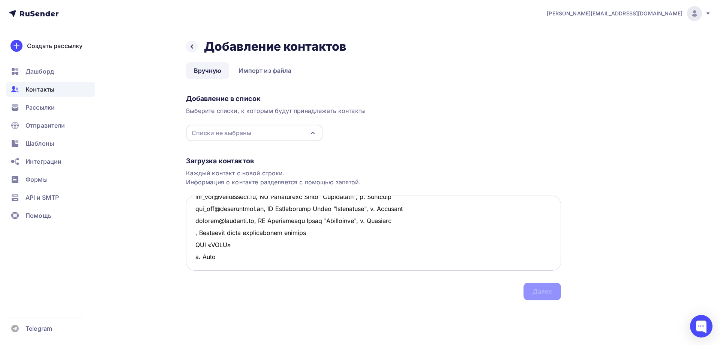
click at [317, 243] on textarea at bounding box center [373, 232] width 375 height 75
click at [318, 231] on textarea at bounding box center [373, 232] width 375 height 75
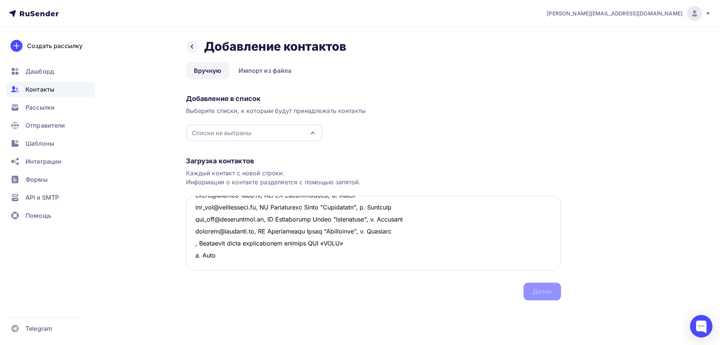
click at [360, 232] on textarea at bounding box center [373, 232] width 375 height 75
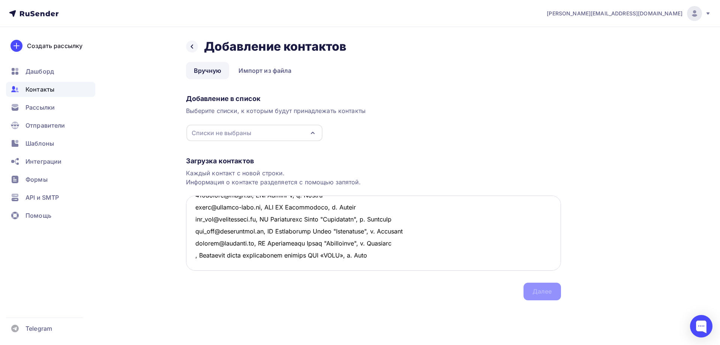
drag, startPoint x: 382, startPoint y: 234, endPoint x: 188, endPoint y: 230, distance: 194.0
click at [188, 230] on textarea at bounding box center [373, 232] width 375 height 75
click at [205, 251] on textarea at bounding box center [373, 232] width 375 height 75
click at [203, 242] on textarea at bounding box center [373, 232] width 375 height 75
paste textarea ", Орловский завод строительной техники ООО «ОЗСТ», г. Орёл"
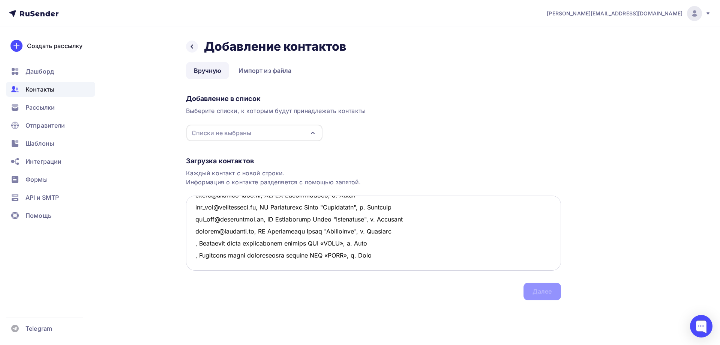
click at [194, 234] on textarea at bounding box center [373, 232] width 375 height 75
paste
click at [192, 245] on textarea at bounding box center [373, 232] width 375 height 75
click at [352, 261] on textarea at bounding box center [373, 232] width 375 height 75
click at [200, 255] on textarea at bounding box center [373, 232] width 375 height 75
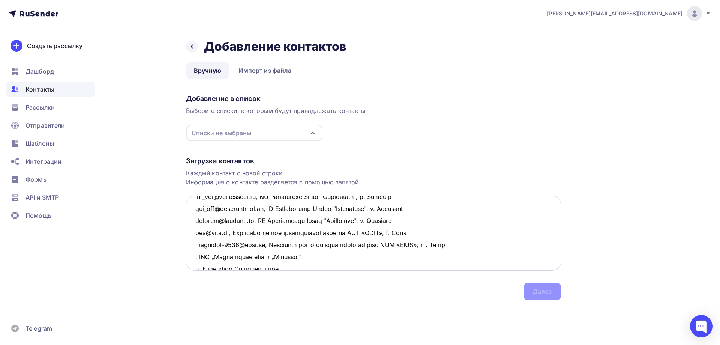
scroll to position [257, 0]
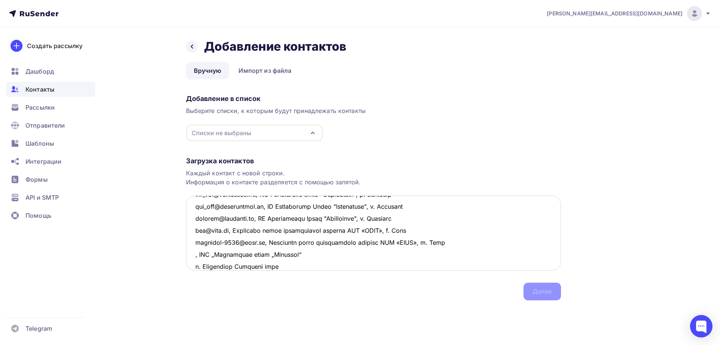
click at [307, 254] on textarea at bounding box center [373, 232] width 375 height 75
click at [195, 255] on textarea at bounding box center [373, 232] width 375 height 75
drag, startPoint x: 194, startPoint y: 253, endPoint x: 472, endPoint y: 251, distance: 278.8
click at [472, 251] on textarea at bounding box center [373, 232] width 375 height 75
click at [431, 264] on textarea at bounding box center [373, 232] width 375 height 75
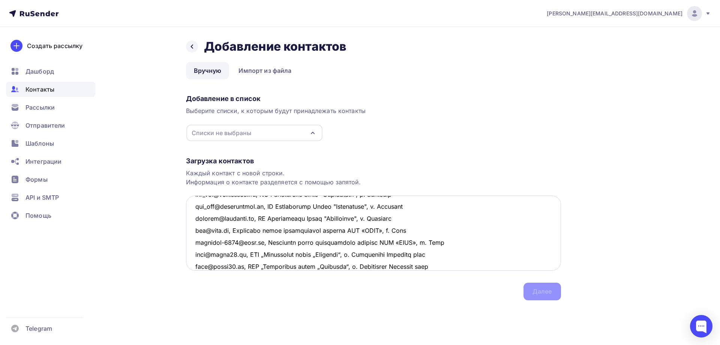
click at [208, 266] on textarea at bounding box center [373, 232] width 375 height 75
click at [305, 134] on div "Списки не выбраны" at bounding box center [254, 133] width 136 height 17
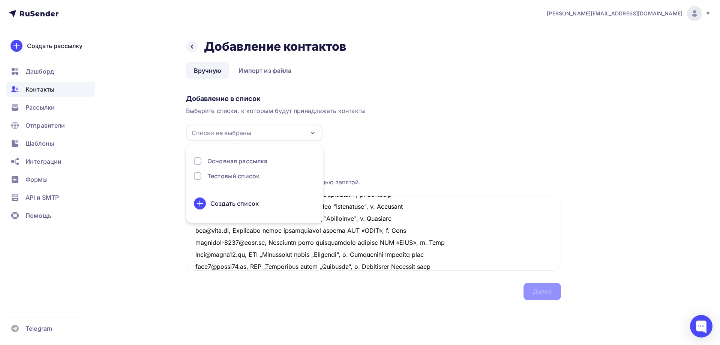
click at [231, 156] on li "Основная рассылка Тестовый список Создать список" at bounding box center [254, 184] width 137 height 70
click at [230, 160] on div "Основная рассылка" at bounding box center [237, 160] width 60 height 9
click at [384, 141] on div "Загрузка контактов Каждый контакт с новой строки. Информация о контакте разделя…" at bounding box center [373, 220] width 375 height 159
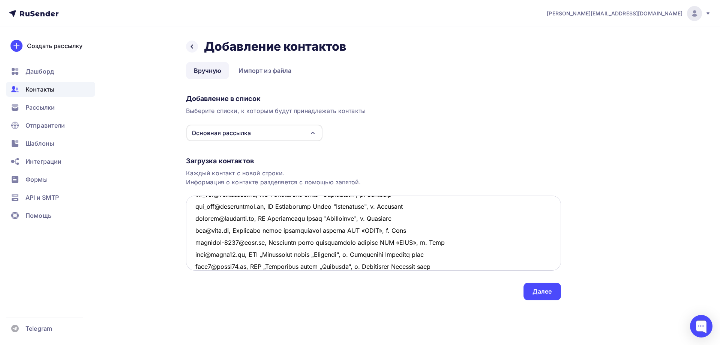
scroll to position [292, 0]
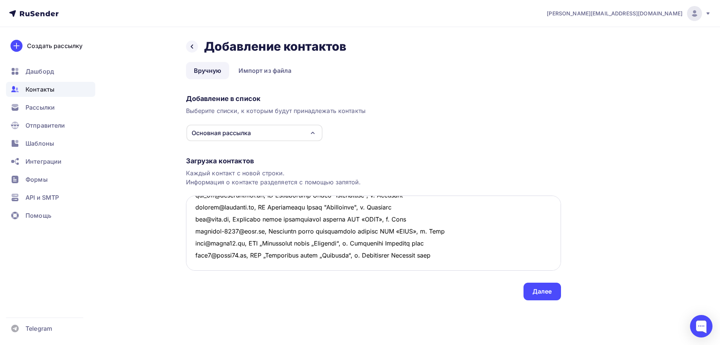
click at [199, 243] on textarea at bounding box center [373, 232] width 375 height 75
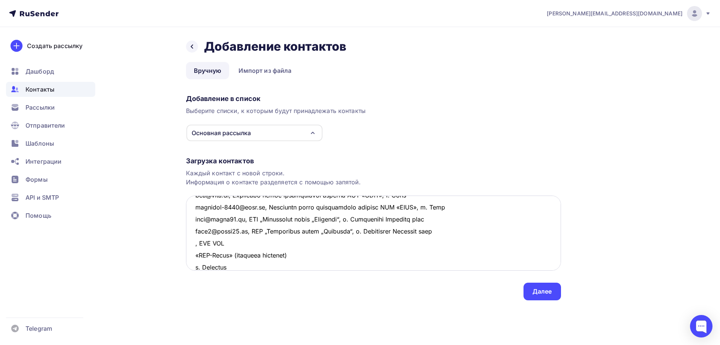
scroll to position [293, 0]
click at [227, 243] on textarea at bounding box center [373, 232] width 375 height 75
click at [337, 243] on textarea at bounding box center [373, 232] width 375 height 75
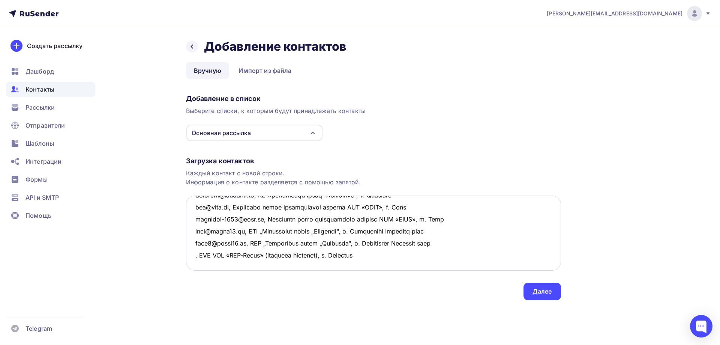
scroll to position [292, 0]
drag, startPoint x: 382, startPoint y: 244, endPoint x: 190, endPoint y: 246, distance: 191.7
click at [190, 246] on textarea at bounding box center [373, 232] width 375 height 75
click at [210, 259] on textarea at bounding box center [373, 232] width 375 height 75
click at [193, 243] on textarea at bounding box center [373, 232] width 375 height 75
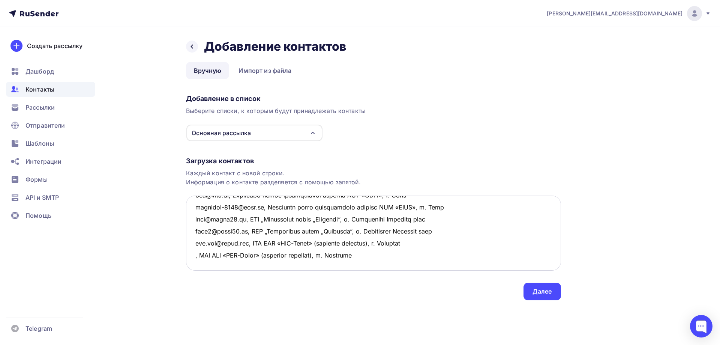
click at [193, 256] on textarea at bounding box center [373, 232] width 375 height 75
click at [443, 255] on textarea at bounding box center [373, 232] width 375 height 75
click at [195, 228] on textarea at bounding box center [373, 232] width 375 height 75
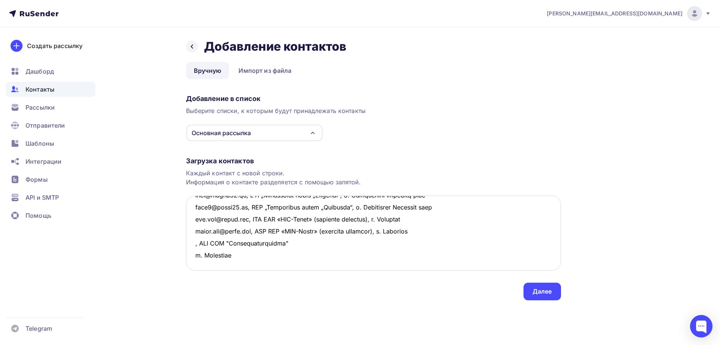
click at [296, 228] on textarea at bounding box center [373, 232] width 375 height 75
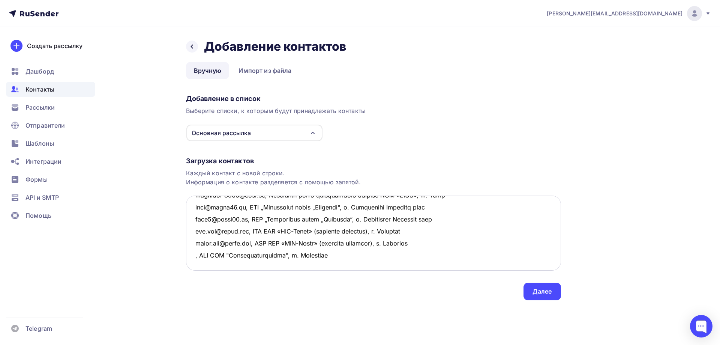
drag, startPoint x: 337, startPoint y: 232, endPoint x: 193, endPoint y: 232, distance: 143.3
click at [193, 232] on textarea at bounding box center [373, 232] width 375 height 75
click at [206, 246] on textarea at bounding box center [373, 232] width 375 height 75
click at [194, 230] on textarea at bounding box center [373, 232] width 375 height 75
click at [194, 240] on textarea at bounding box center [373, 232] width 375 height 75
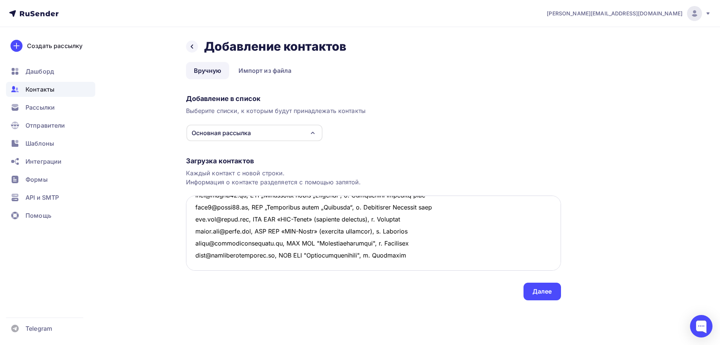
click at [195, 252] on textarea at bounding box center [373, 232] width 375 height 75
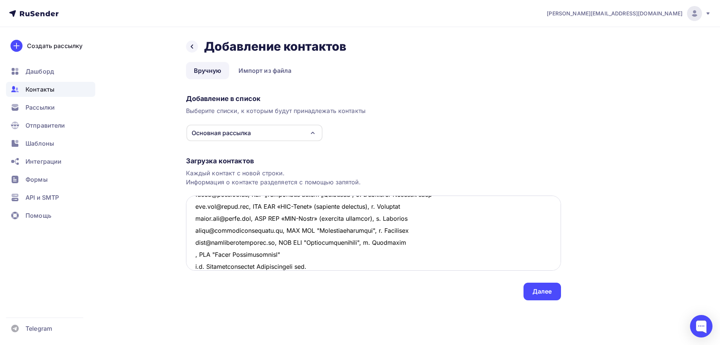
click at [299, 257] on textarea at bounding box center [373, 232] width 375 height 75
drag, startPoint x: 430, startPoint y: 255, endPoint x: 182, endPoint y: 257, distance: 247.6
click at [182, 257] on div "Назад Добавление контактов Добавление контактов Вручную Импорт из файла Вручную…" at bounding box center [360, 178] width 615 height 303
click at [420, 263] on textarea at bounding box center [373, 232] width 375 height 75
click at [192, 254] on textarea at bounding box center [373, 232] width 375 height 75
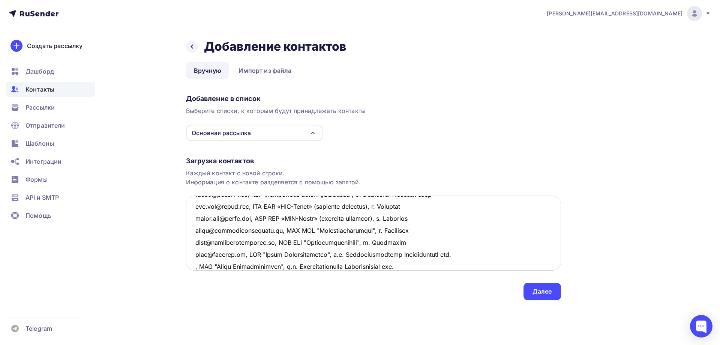
click at [194, 268] on textarea at bounding box center [373, 232] width 375 height 75
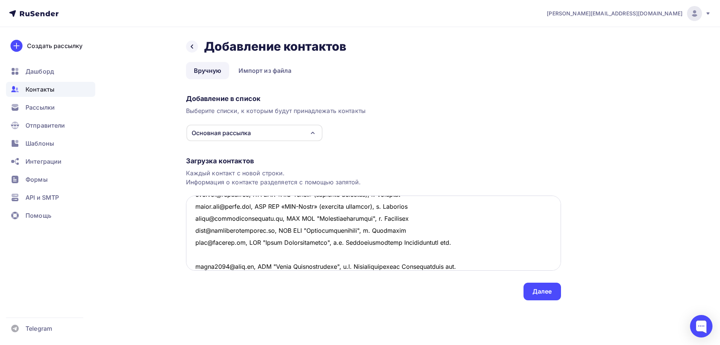
click at [192, 257] on textarea at bounding box center [373, 232] width 375 height 75
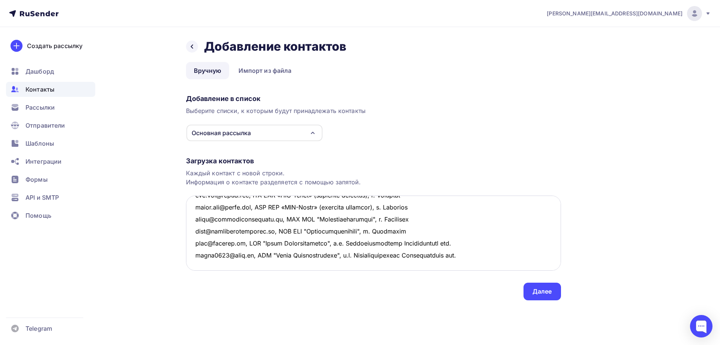
scroll to position [340, 0]
click at [199, 264] on textarea at bounding box center [373, 232] width 375 height 75
click at [475, 253] on textarea at bounding box center [373, 232] width 375 height 75
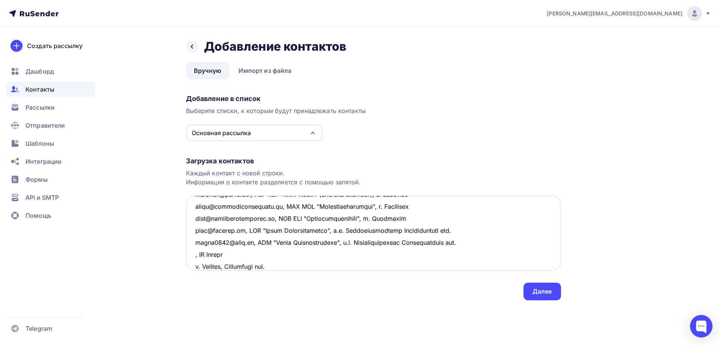
click at [229, 254] on textarea at bounding box center [373, 232] width 375 height 75
drag, startPoint x: 263, startPoint y: 256, endPoint x: 332, endPoint y: 257, distance: 68.3
click at [332, 257] on textarea at bounding box center [373, 232] width 375 height 75
click at [195, 255] on textarea at bounding box center [373, 232] width 375 height 75
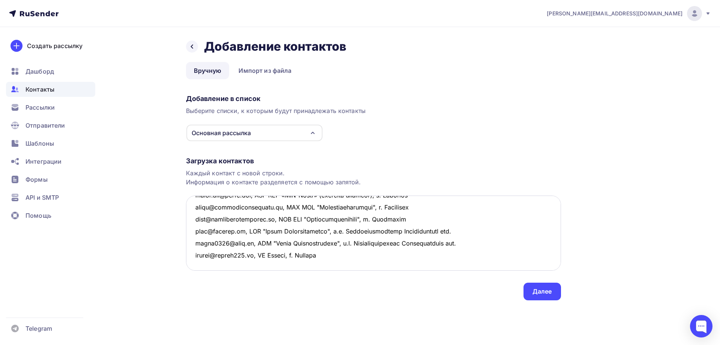
click at [328, 255] on textarea at bounding box center [373, 232] width 375 height 75
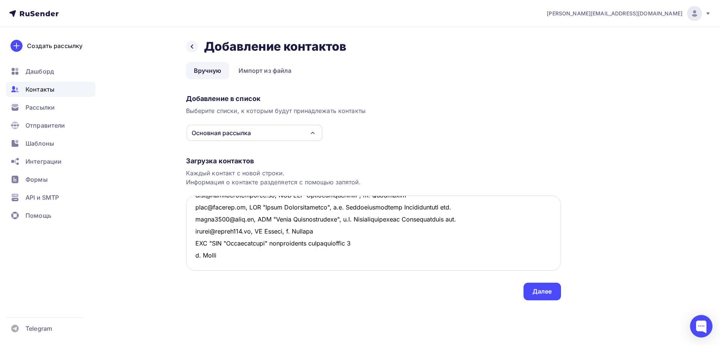
click at [382, 240] on textarea at bounding box center [373, 232] width 375 height 75
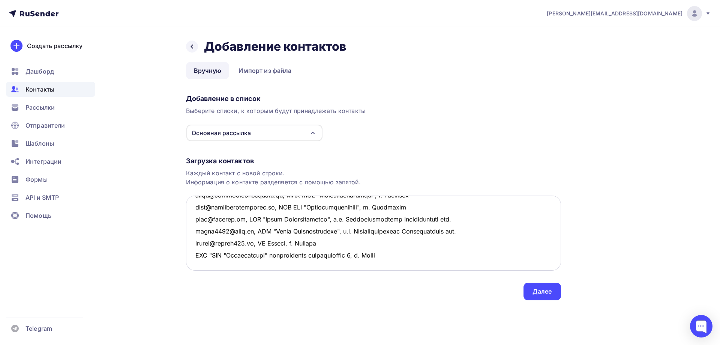
click at [197, 243] on textarea at bounding box center [373, 232] width 375 height 75
click at [194, 243] on textarea at bounding box center [373, 232] width 375 height 75
drag, startPoint x: 240, startPoint y: 243, endPoint x: 421, endPoint y: 249, distance: 180.2
click at [421, 249] on textarea at bounding box center [373, 232] width 375 height 75
click at [213, 252] on textarea at bounding box center [373, 232] width 375 height 75
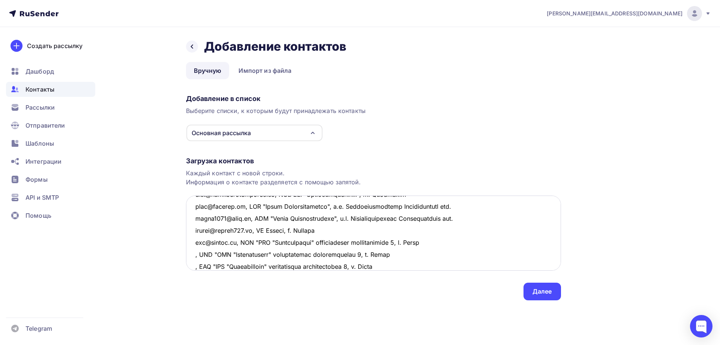
scroll to position [389, 0]
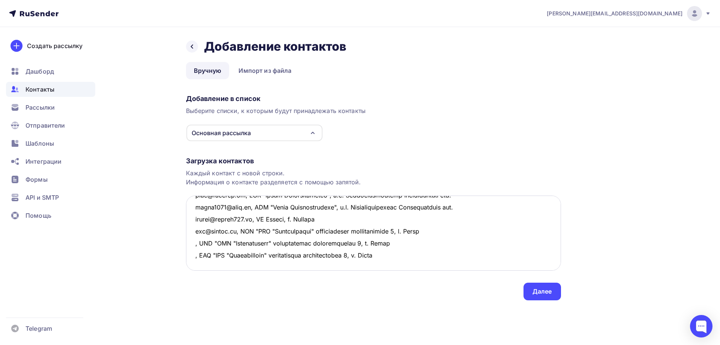
click at [193, 244] on textarea at bounding box center [373, 232] width 375 height 75
click at [195, 254] on textarea at bounding box center [373, 232] width 375 height 75
click at [466, 256] on textarea at bounding box center [373, 232] width 375 height 75
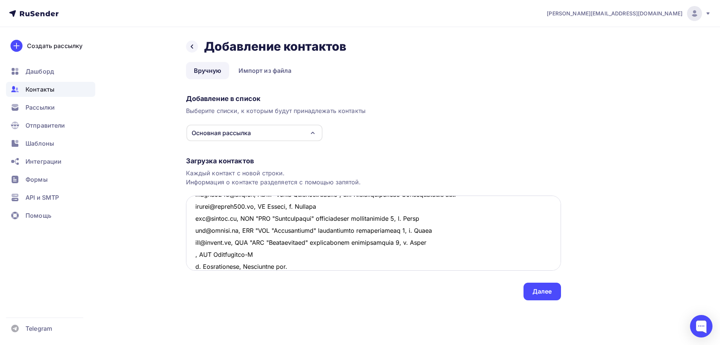
click at [259, 253] on textarea at bounding box center [373, 232] width 375 height 75
drag, startPoint x: 309, startPoint y: 255, endPoint x: 387, endPoint y: 260, distance: 77.8
click at [387, 260] on textarea at bounding box center [373, 232] width 375 height 75
drag, startPoint x: 318, startPoint y: 254, endPoint x: 192, endPoint y: 251, distance: 125.7
click at [192, 251] on textarea at bounding box center [373, 232] width 375 height 75
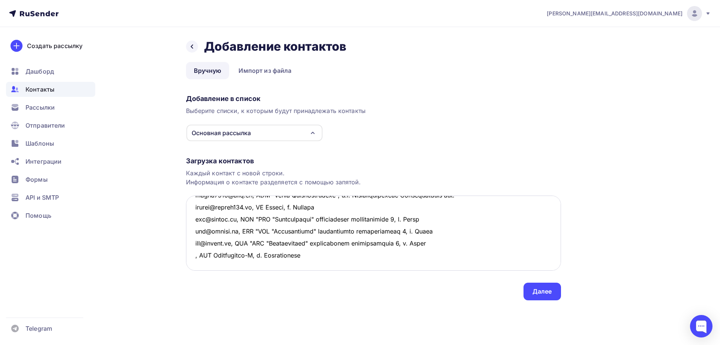
click at [202, 266] on textarea at bounding box center [373, 232] width 375 height 75
click at [193, 255] on textarea at bounding box center [373, 232] width 375 height 75
click at [193, 268] on textarea at bounding box center [373, 232] width 375 height 75
click at [370, 269] on textarea at bounding box center [373, 232] width 375 height 75
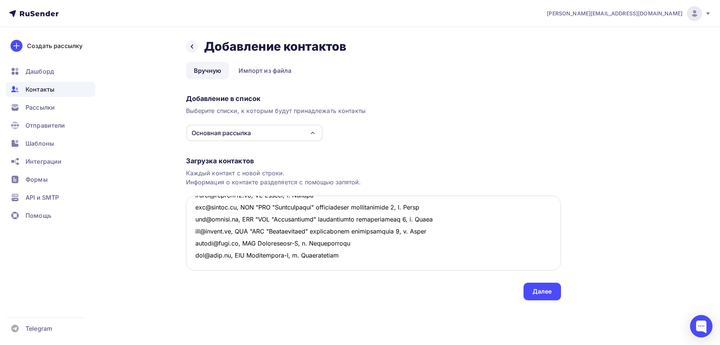
scroll to position [449, 0]
click at [204, 225] on textarea at bounding box center [373, 232] width 375 height 75
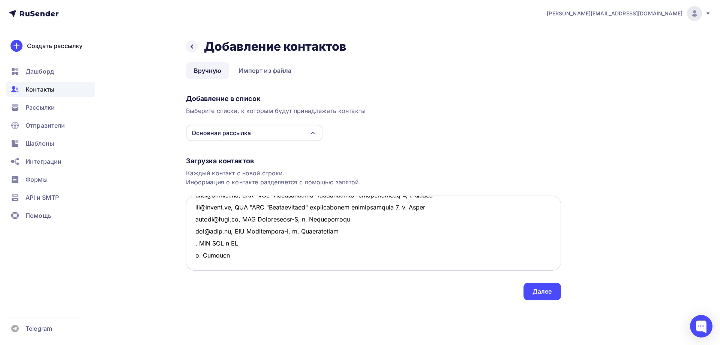
click at [246, 231] on textarea at bounding box center [373, 232] width 375 height 75
drag, startPoint x: 281, startPoint y: 231, endPoint x: 190, endPoint y: 233, distance: 90.8
click at [190, 233] on textarea at bounding box center [373, 232] width 375 height 75
click at [196, 242] on textarea at bounding box center [373, 232] width 375 height 75
click at [195, 230] on textarea at bounding box center [373, 232] width 375 height 75
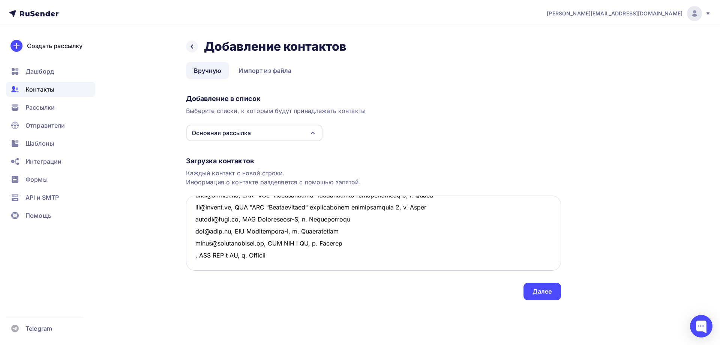
click at [195, 244] on textarea at bounding box center [373, 232] width 375 height 75
drag, startPoint x: 188, startPoint y: 254, endPoint x: 195, endPoint y: 251, distance: 7.2
click at [188, 254] on textarea at bounding box center [373, 232] width 375 height 75
click at [275, 255] on textarea at bounding box center [373, 232] width 375 height 75
click at [194, 254] on textarea at bounding box center [373, 232] width 375 height 75
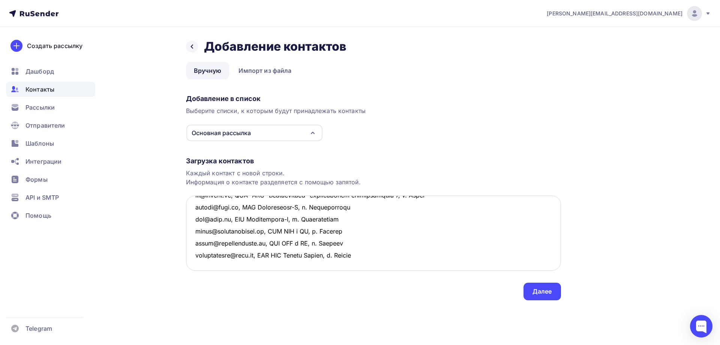
click at [382, 258] on textarea at bounding box center [373, 232] width 375 height 75
click at [200, 230] on textarea at bounding box center [373, 232] width 375 height 75
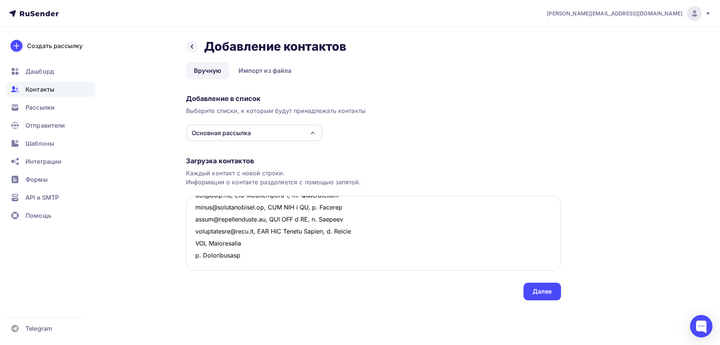
click at [197, 228] on textarea at bounding box center [373, 232] width 375 height 75
click at [256, 232] on textarea at bounding box center [373, 232] width 375 height 75
drag, startPoint x: 315, startPoint y: 232, endPoint x: 194, endPoint y: 232, distance: 120.8
click at [194, 232] on textarea at bounding box center [373, 232] width 375 height 75
click at [193, 243] on textarea at bounding box center [373, 232] width 375 height 75
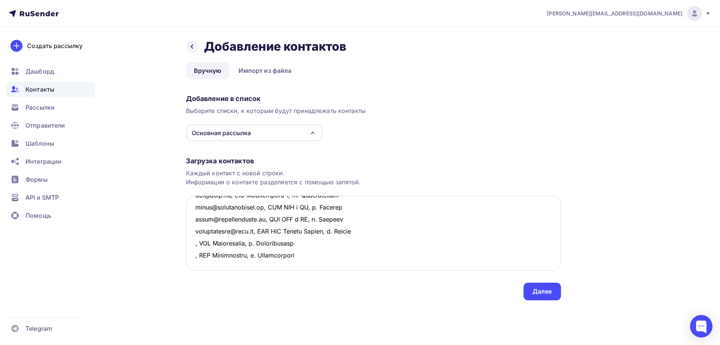
click at [201, 255] on textarea at bounding box center [373, 232] width 375 height 75
click at [194, 232] on textarea at bounding box center [373, 232] width 375 height 75
click at [195, 242] on textarea at bounding box center [373, 232] width 375 height 75
click at [389, 249] on textarea at bounding box center [373, 232] width 375 height 75
click at [203, 249] on textarea at bounding box center [373, 232] width 375 height 75
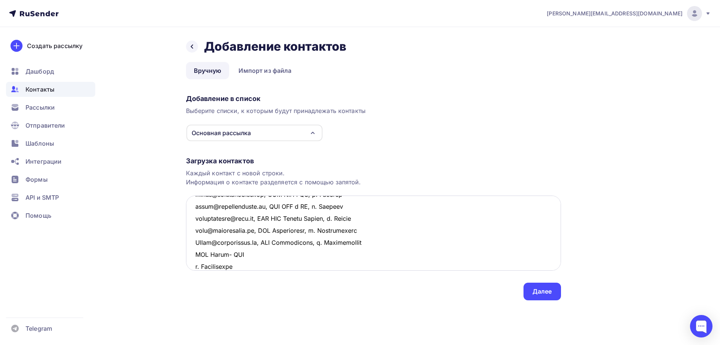
click at [194, 254] on textarea at bounding box center [373, 232] width 375 height 75
click at [251, 252] on textarea at bounding box center [373, 232] width 375 height 75
click at [191, 255] on textarea at bounding box center [373, 232] width 375 height 75
click at [364, 252] on textarea at bounding box center [373, 232] width 375 height 75
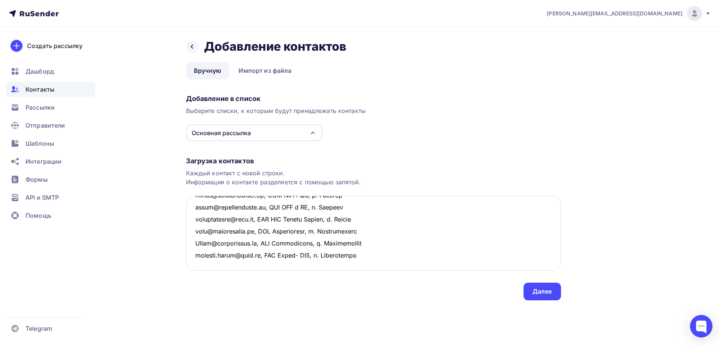
click at [205, 233] on textarea at bounding box center [373, 232] width 375 height 75
click at [257, 231] on textarea at bounding box center [373, 232] width 375 height 75
drag, startPoint x: 353, startPoint y: 231, endPoint x: 174, endPoint y: 229, distance: 178.6
click at [174, 229] on div "Назад Добавление контактов Добавление контактов Вручную Импорт из файла Вручную…" at bounding box center [360, 178] width 615 height 303
click at [233, 245] on textarea at bounding box center [373, 232] width 375 height 75
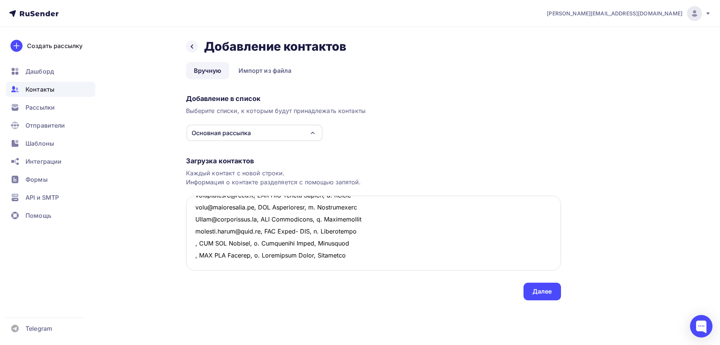
click at [194, 230] on textarea at bounding box center [373, 232] width 375 height 75
click at [194, 243] on textarea at bounding box center [373, 232] width 375 height 75
click at [185, 247] on div "Назад Добавление контактов Добавление контактов Вручную Импорт из файла Вручную…" at bounding box center [360, 178] width 615 height 303
click at [195, 251] on textarea at bounding box center [373, 232] width 375 height 75
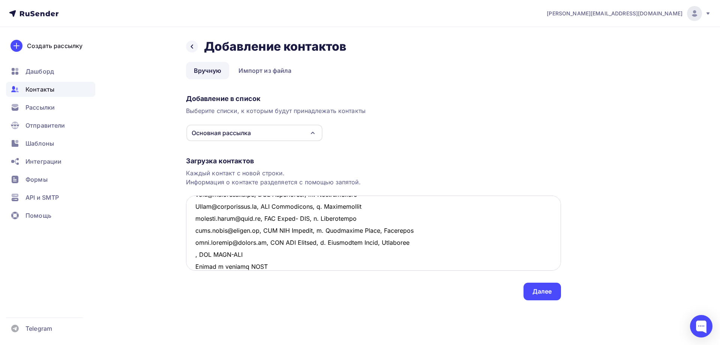
click at [249, 254] on textarea at bounding box center [373, 232] width 375 height 75
click at [192, 255] on textarea at bounding box center [373, 232] width 375 height 75
click at [201, 263] on textarea at bounding box center [373, 232] width 375 height 75
click at [198, 254] on textarea at bounding box center [373, 232] width 375 height 75
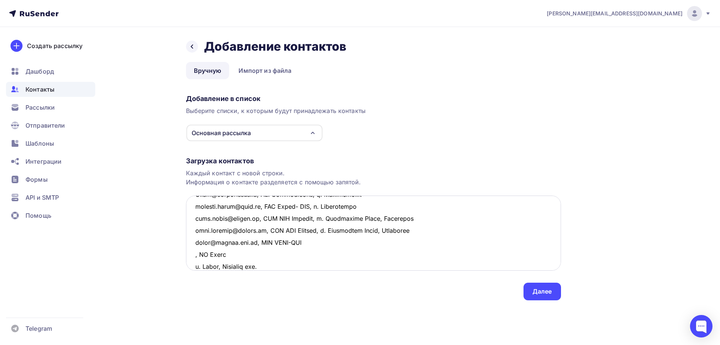
click at [229, 255] on textarea at bounding box center [373, 232] width 375 height 75
drag, startPoint x: 253, startPoint y: 256, endPoint x: 317, endPoint y: 256, distance: 63.8
click at [317, 256] on textarea at bounding box center [373, 232] width 375 height 75
click at [196, 255] on textarea at bounding box center [373, 232] width 375 height 75
click at [195, 255] on textarea at bounding box center [373, 232] width 375 height 75
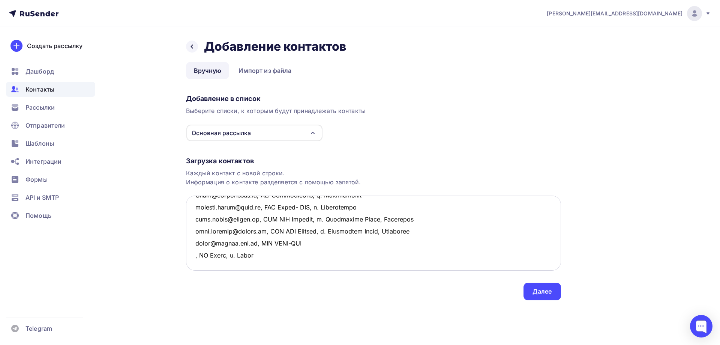
click at [193, 255] on textarea at bounding box center [373, 232] width 375 height 75
drag, startPoint x: 249, startPoint y: 254, endPoint x: 320, endPoint y: 256, distance: 71.3
click at [320, 256] on textarea at bounding box center [373, 232] width 375 height 75
click at [235, 270] on textarea at bounding box center [373, 232] width 375 height 75
click at [194, 266] on textarea at bounding box center [373, 232] width 375 height 75
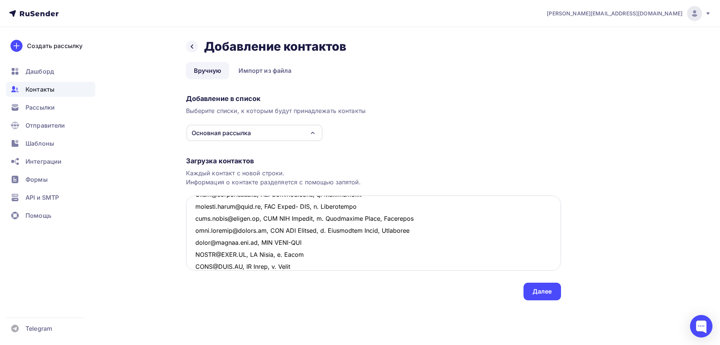
click at [313, 267] on textarea at bounding box center [373, 232] width 375 height 75
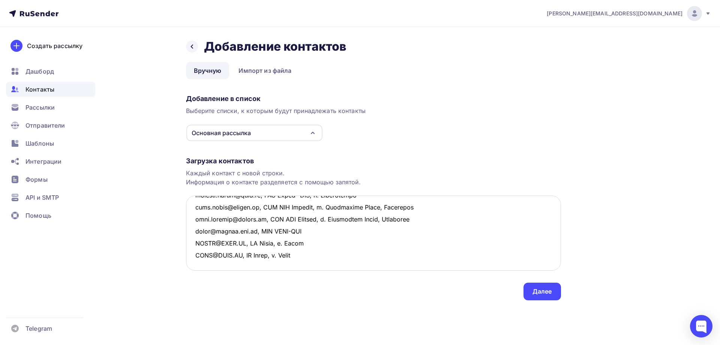
click at [194, 245] on textarea at bounding box center [373, 232] width 375 height 75
click at [193, 243] on textarea at bounding box center [373, 232] width 375 height 75
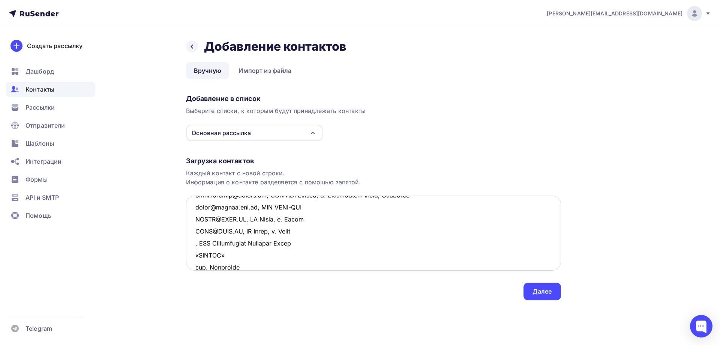
scroll to position [569, 0]
click at [312, 242] on textarea at bounding box center [373, 232] width 375 height 75
click at [346, 242] on textarea at bounding box center [373, 232] width 375 height 75
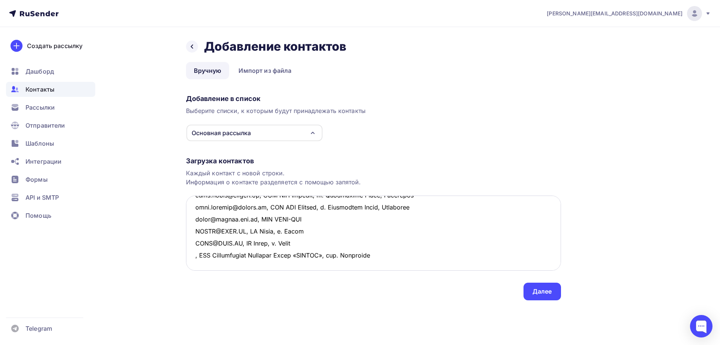
scroll to position [568, 0]
drag, startPoint x: 407, startPoint y: 244, endPoint x: 179, endPoint y: 248, distance: 228.1
click at [179, 248] on div "Назад Добавление контактов Добавление контактов Вручную Импорт из файла Вручную…" at bounding box center [360, 178] width 615 height 303
click at [218, 260] on textarea at bounding box center [373, 232] width 375 height 75
click at [194, 244] on textarea at bounding box center [373, 232] width 375 height 75
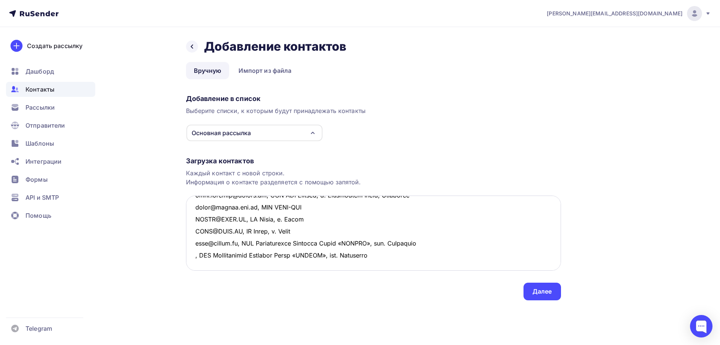
click at [194, 254] on textarea at bounding box center [373, 232] width 375 height 75
click at [433, 256] on textarea at bounding box center [373, 232] width 375 height 75
click at [196, 229] on textarea at bounding box center [373, 232] width 375 height 75
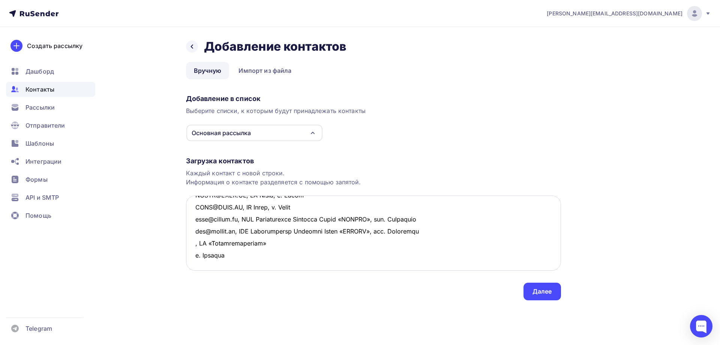
click at [274, 233] on textarea at bounding box center [373, 232] width 375 height 75
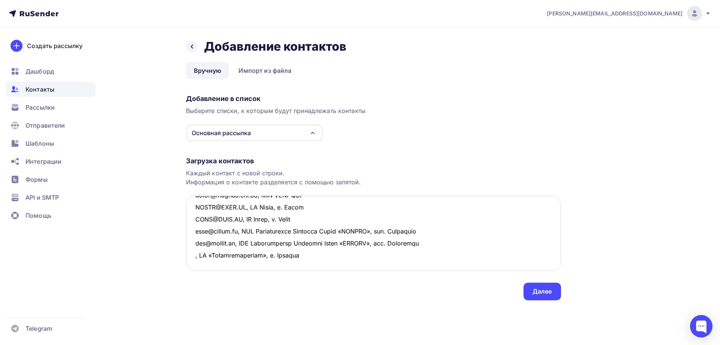
drag, startPoint x: 313, startPoint y: 231, endPoint x: 186, endPoint y: 233, distance: 126.5
click at [186, 233] on textarea at bounding box center [373, 232] width 375 height 75
click at [249, 250] on textarea at bounding box center [373, 232] width 375 height 75
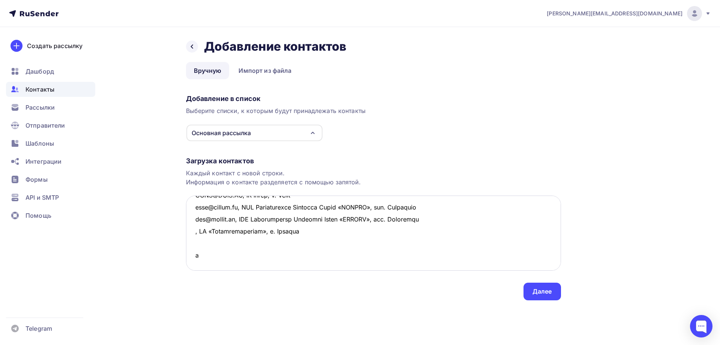
click at [204, 240] on textarea at bounding box center [373, 232] width 375 height 75
drag, startPoint x: 203, startPoint y: 254, endPoint x: 189, endPoint y: 254, distance: 13.5
click at [189, 254] on textarea at bounding box center [373, 232] width 375 height 75
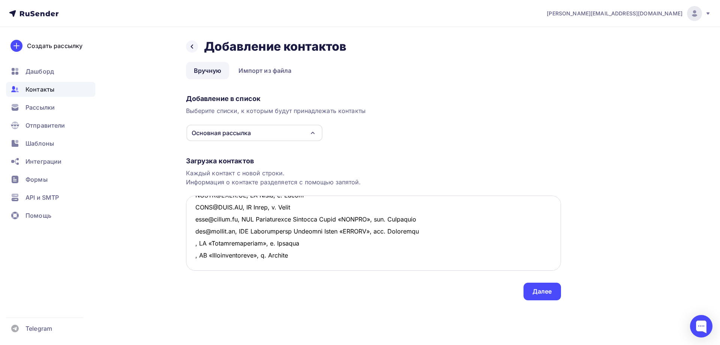
click at [193, 230] on textarea at bounding box center [373, 232] width 375 height 75
click at [194, 245] on textarea at bounding box center [373, 232] width 375 height 75
click at [397, 248] on textarea at bounding box center [373, 232] width 375 height 75
type textarea "loremip5073@dolorsi.am, Consecte adipisci-elitseddoeiu tempo INC UTLA, e. Dolor…"
click at [547, 291] on div "Далее" at bounding box center [543, 291] width 20 height 9
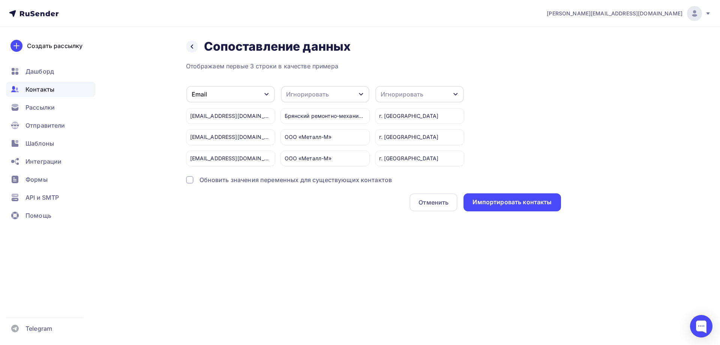
click at [336, 94] on div "Игнорировать" at bounding box center [325, 94] width 89 height 17
click at [310, 114] on div "Имя" at bounding box center [312, 112] width 44 height 9
click at [427, 93] on div "Игнорировать" at bounding box center [420, 94] width 89 height 17
click at [399, 149] on div "Город" at bounding box center [406, 148] width 44 height 9
click at [512, 201] on div "Импортировать контакты" at bounding box center [512, 202] width 79 height 9
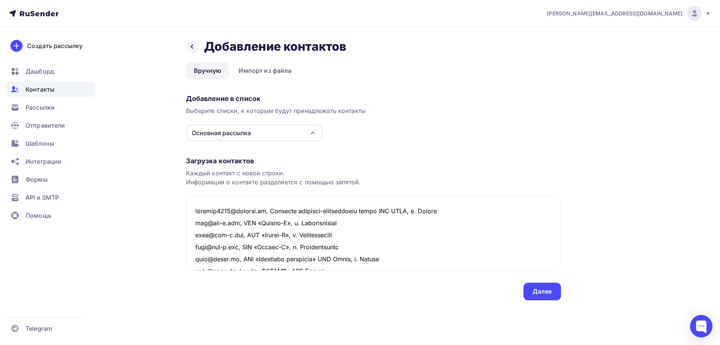
scroll to position [616, 0]
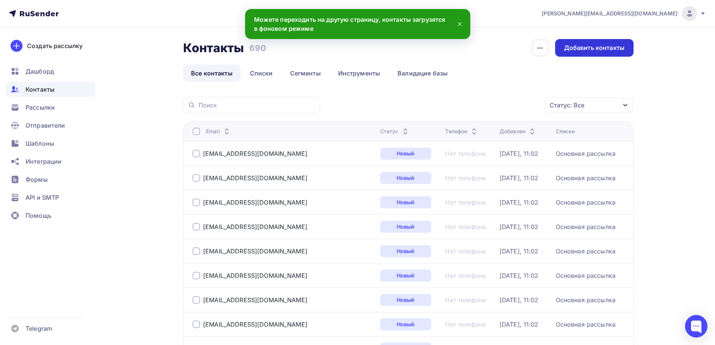
click at [590, 48] on div "Добавить контакты" at bounding box center [594, 48] width 60 height 9
